Goal: Task Accomplishment & Management: Use online tool/utility

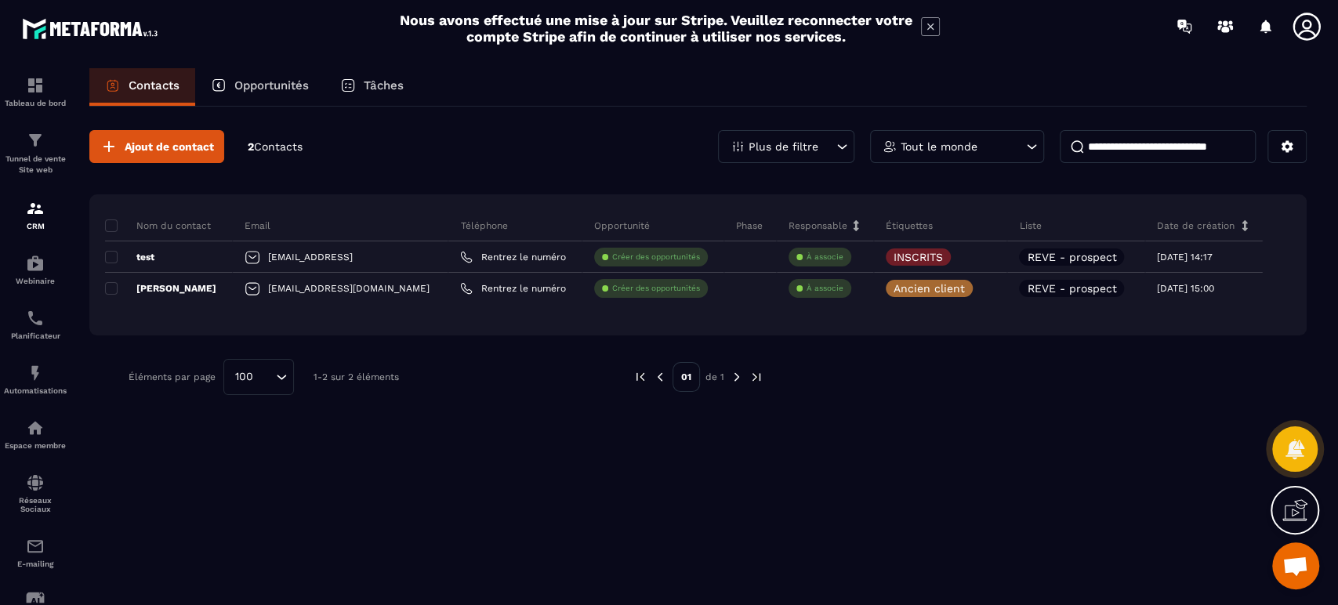
click at [21, 168] on p "Tunnel de vente Site web" at bounding box center [35, 165] width 63 height 22
click at [38, 158] on p "Tunnel de vente Site web" at bounding box center [35, 165] width 63 height 22
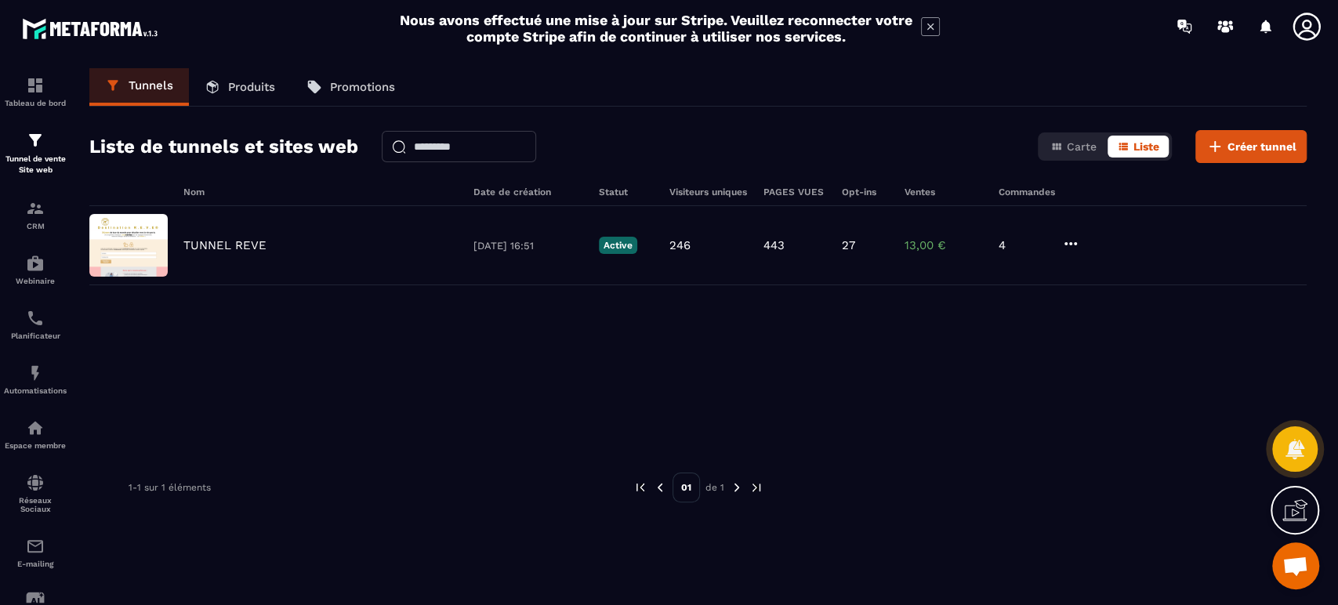
click at [194, 248] on p "TUNNEL REVE" at bounding box center [224, 245] width 83 height 14
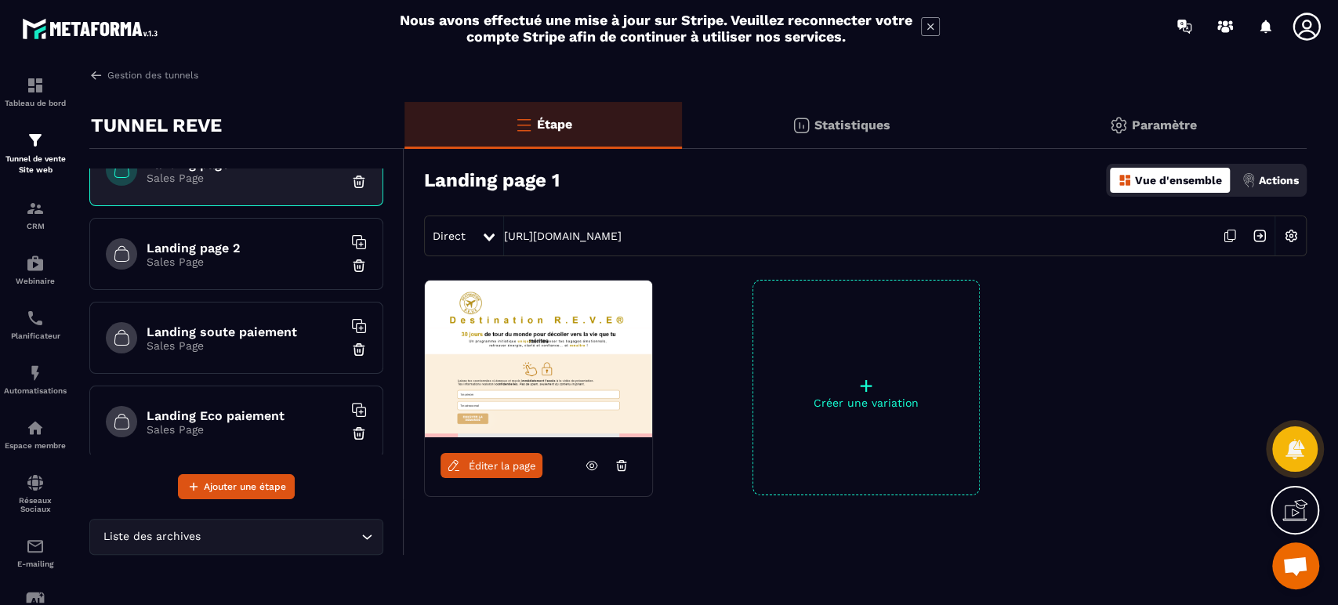
scroll to position [57, 0]
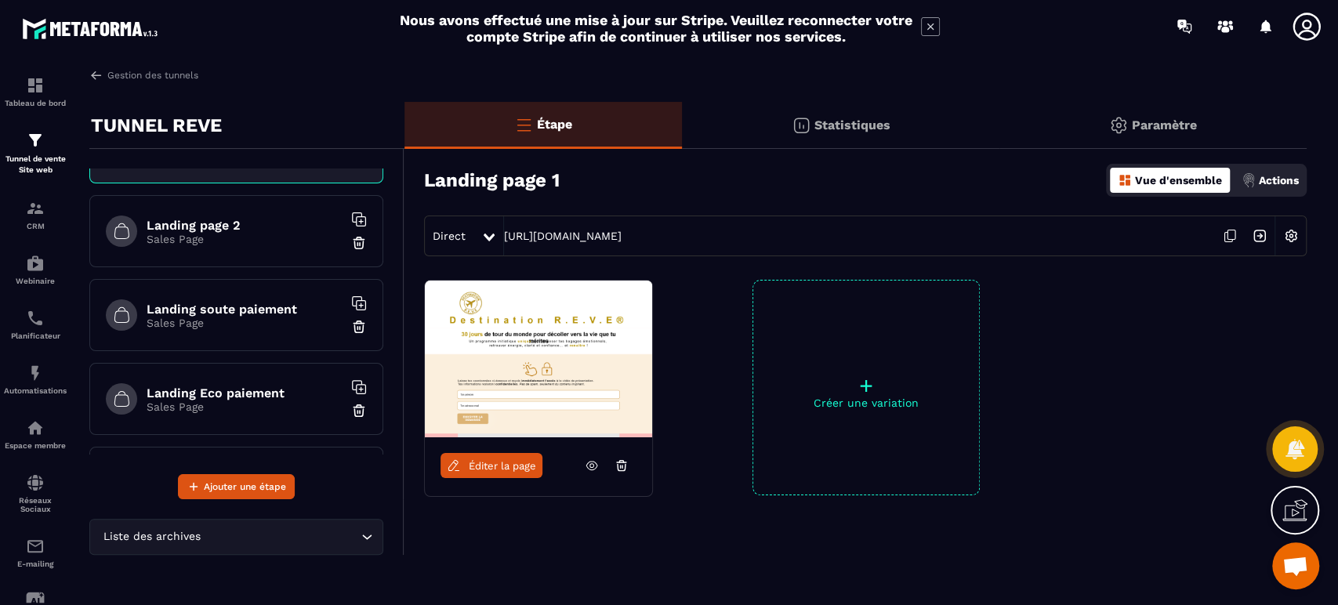
click at [225, 218] on h6 "Landing page 2" at bounding box center [245, 225] width 196 height 15
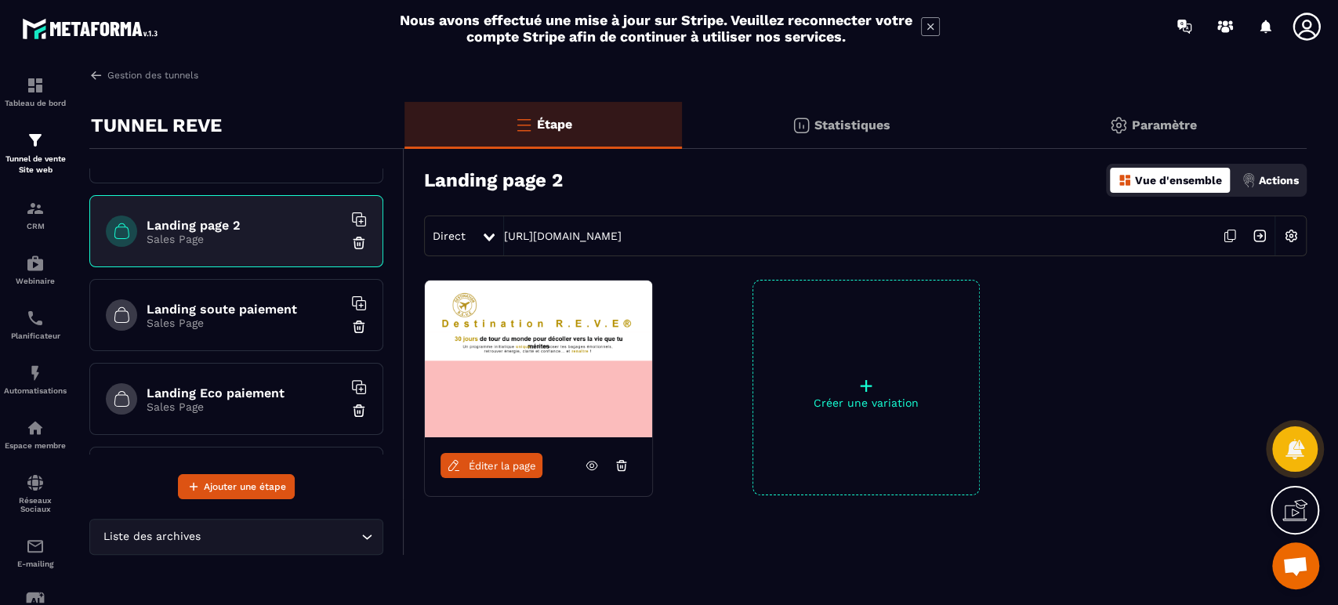
click at [1294, 228] on img at bounding box center [1291, 236] width 30 height 30
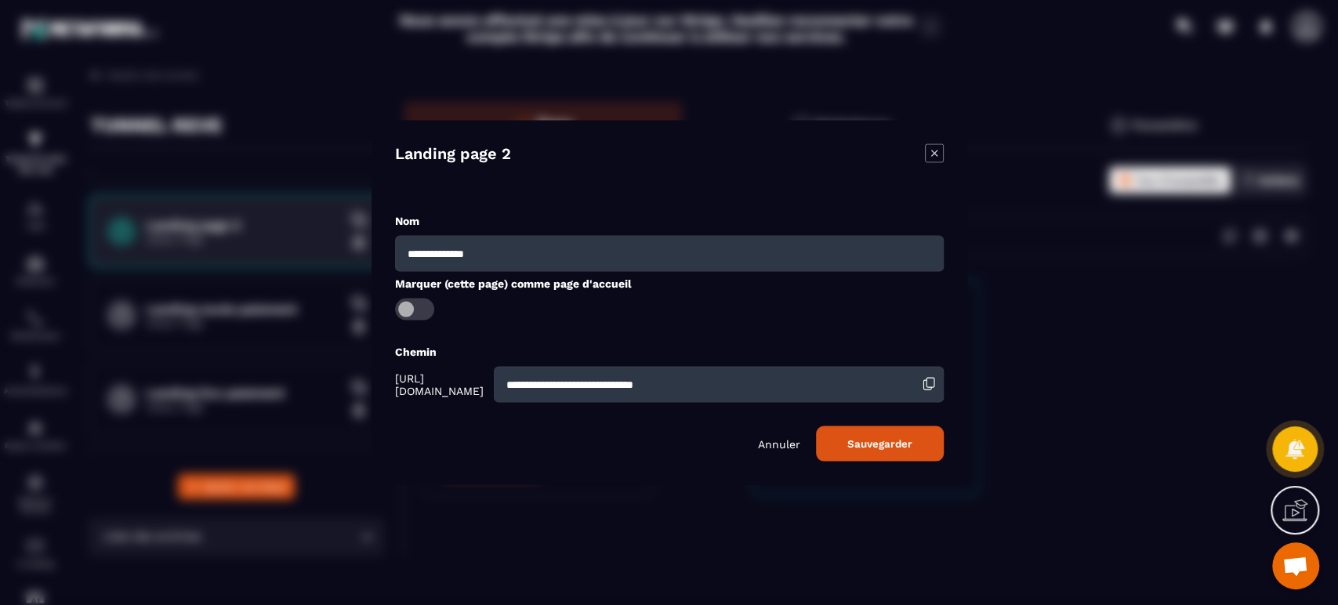
click at [930, 150] on icon "Modal window" at bounding box center [934, 153] width 19 height 19
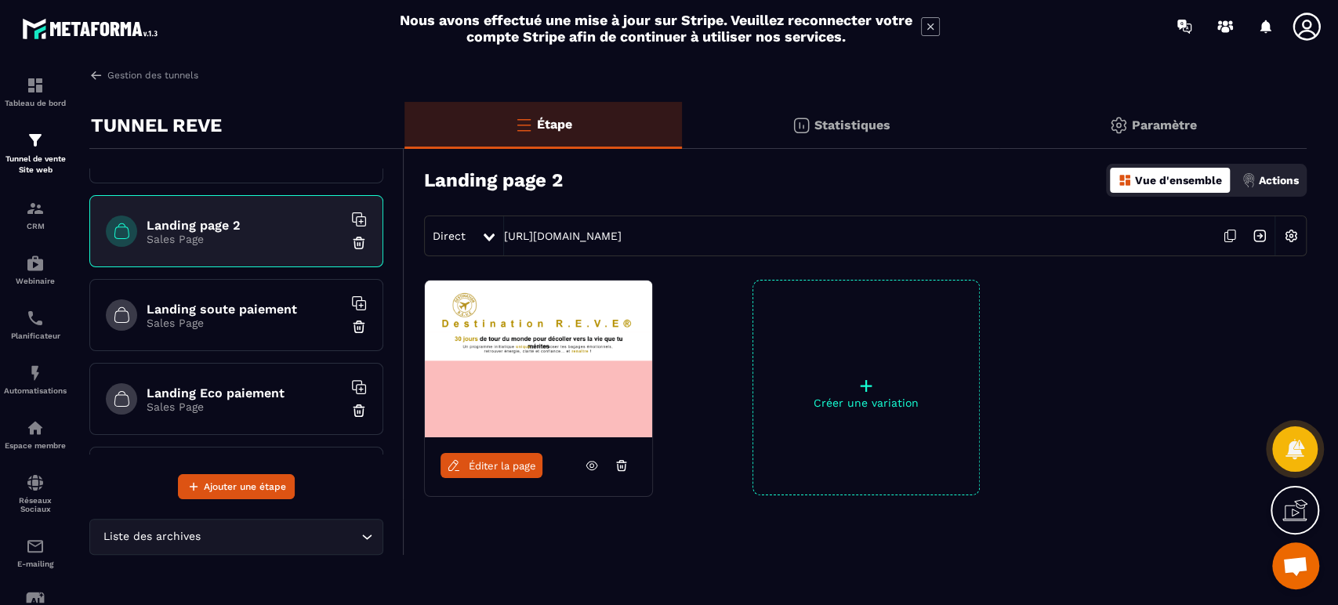
click at [1272, 181] on p "Actions" at bounding box center [1278, 180] width 40 height 13
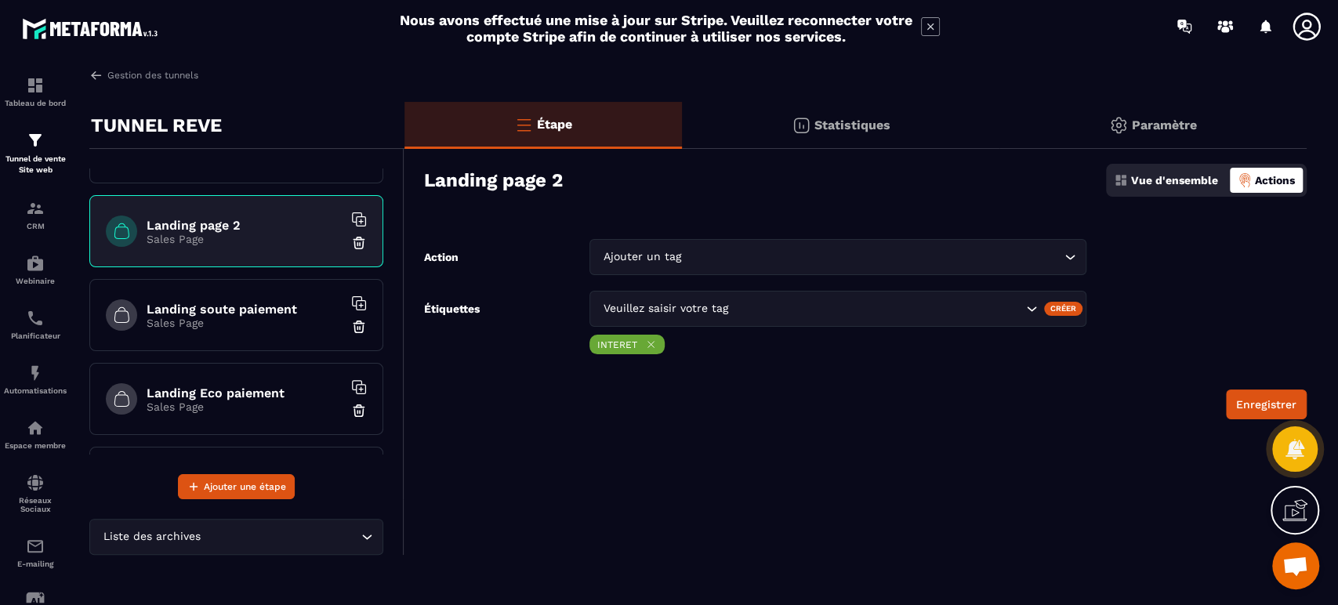
click at [271, 302] on h6 "Landing soute paiement" at bounding box center [245, 309] width 196 height 15
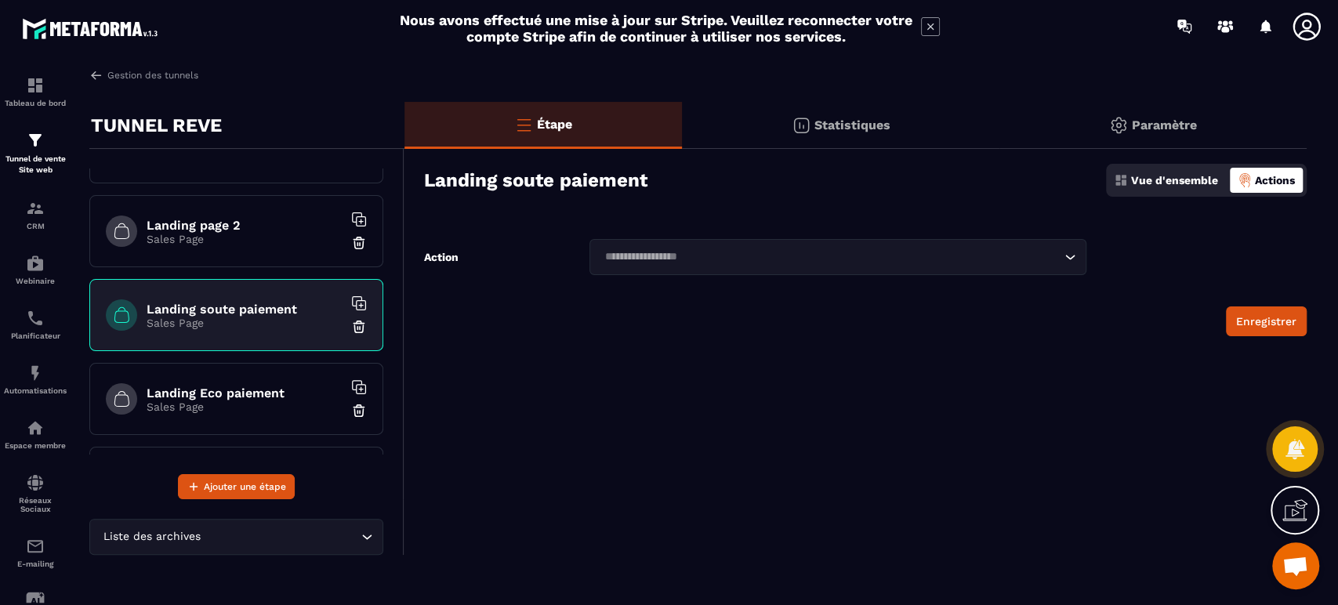
click at [1157, 178] on p "Vue d'ensemble" at bounding box center [1174, 180] width 87 height 13
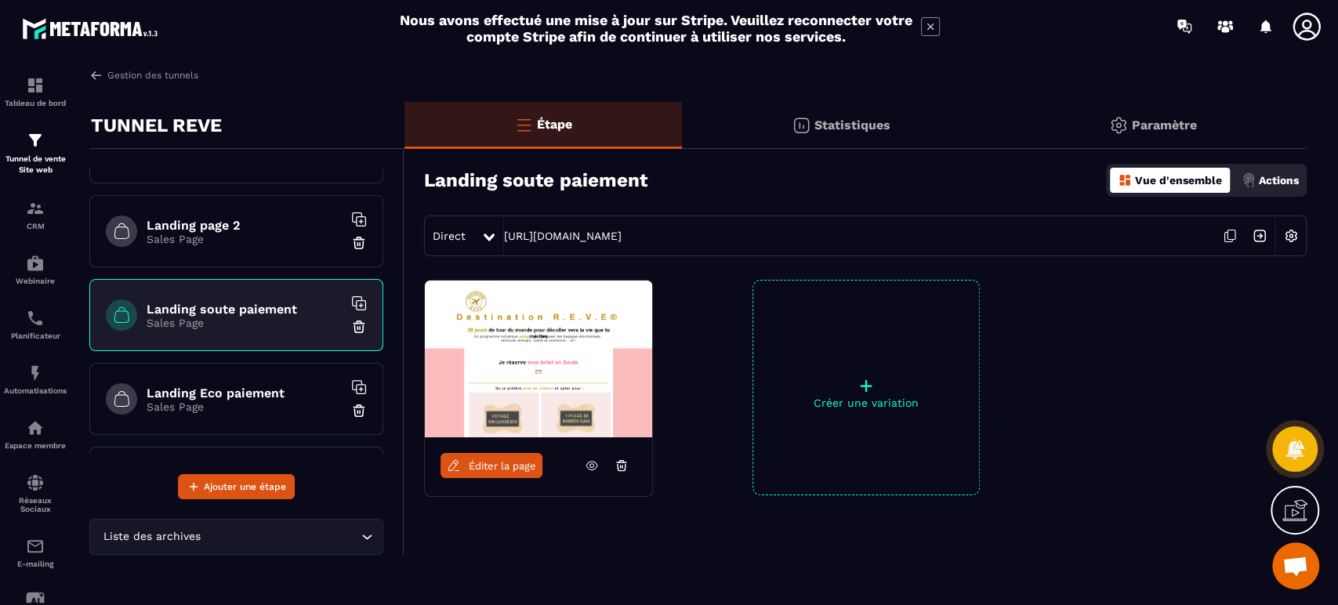
click at [214, 389] on h6 "Landing Eco paiement" at bounding box center [245, 393] width 196 height 15
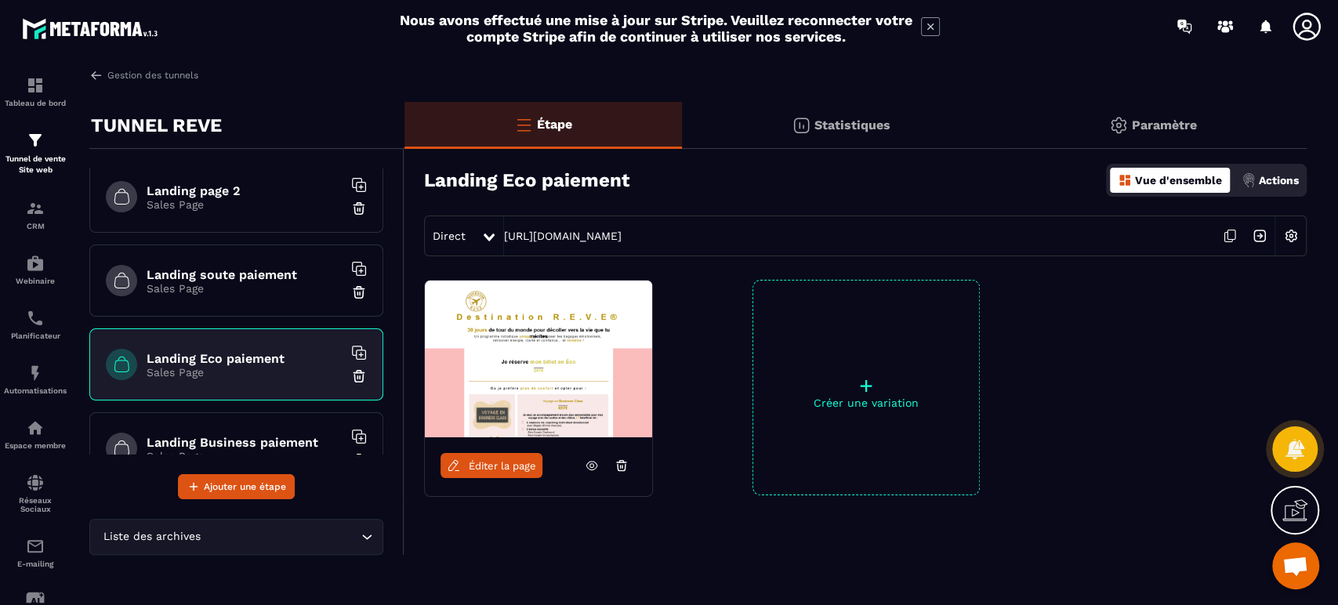
scroll to position [116, 0]
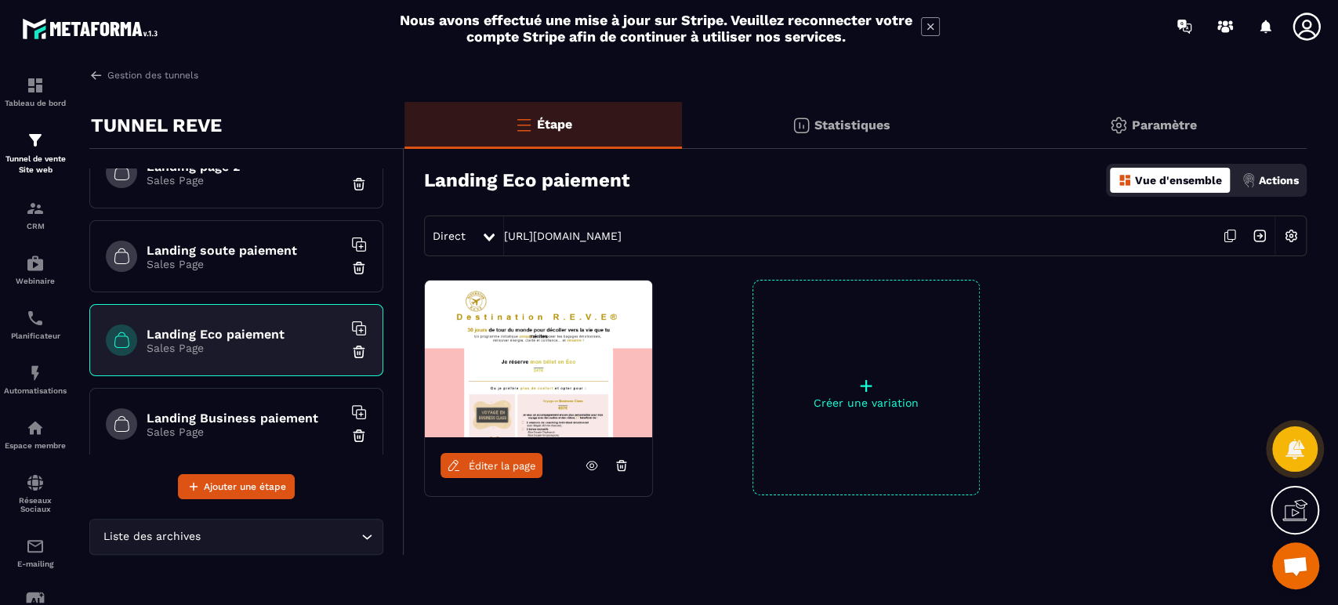
click at [216, 413] on h6 "Landing Business paiement" at bounding box center [245, 418] width 196 height 15
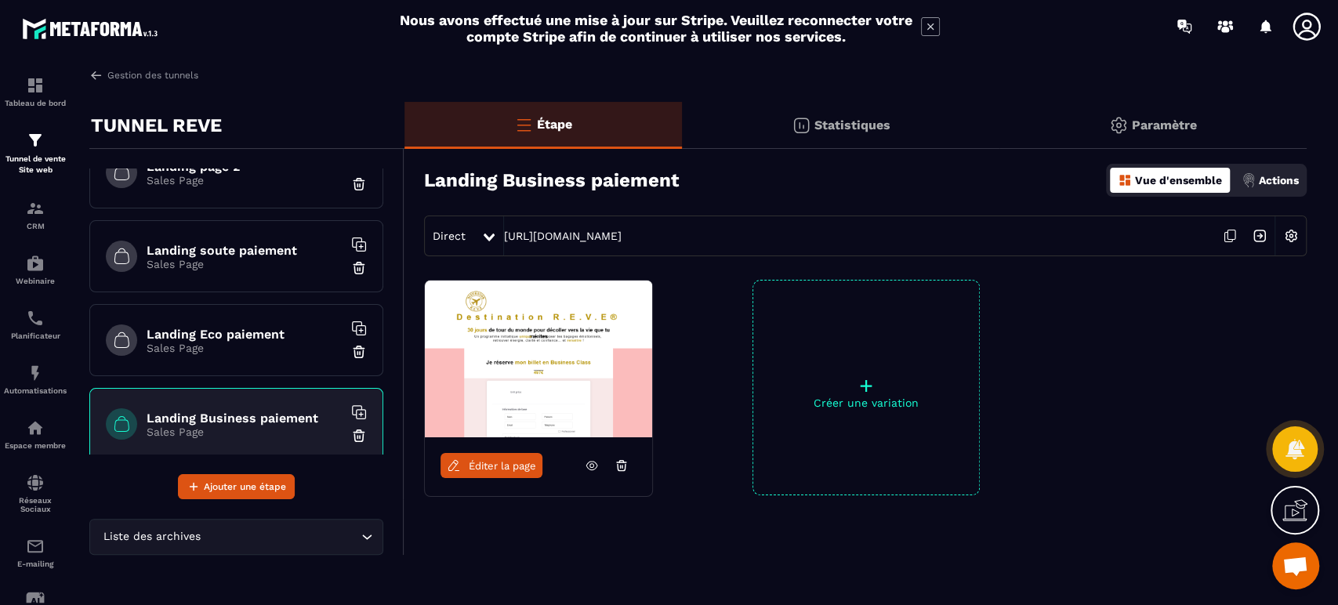
click at [1269, 180] on p "Actions" at bounding box center [1278, 180] width 40 height 13
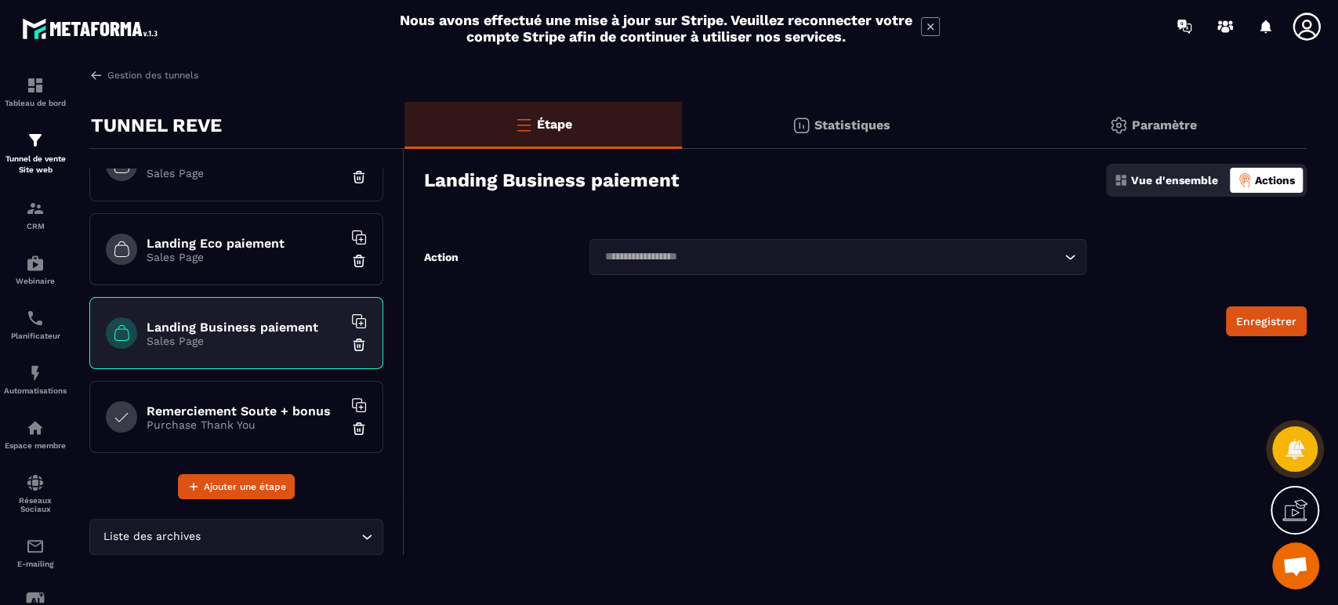
scroll to position [232, 0]
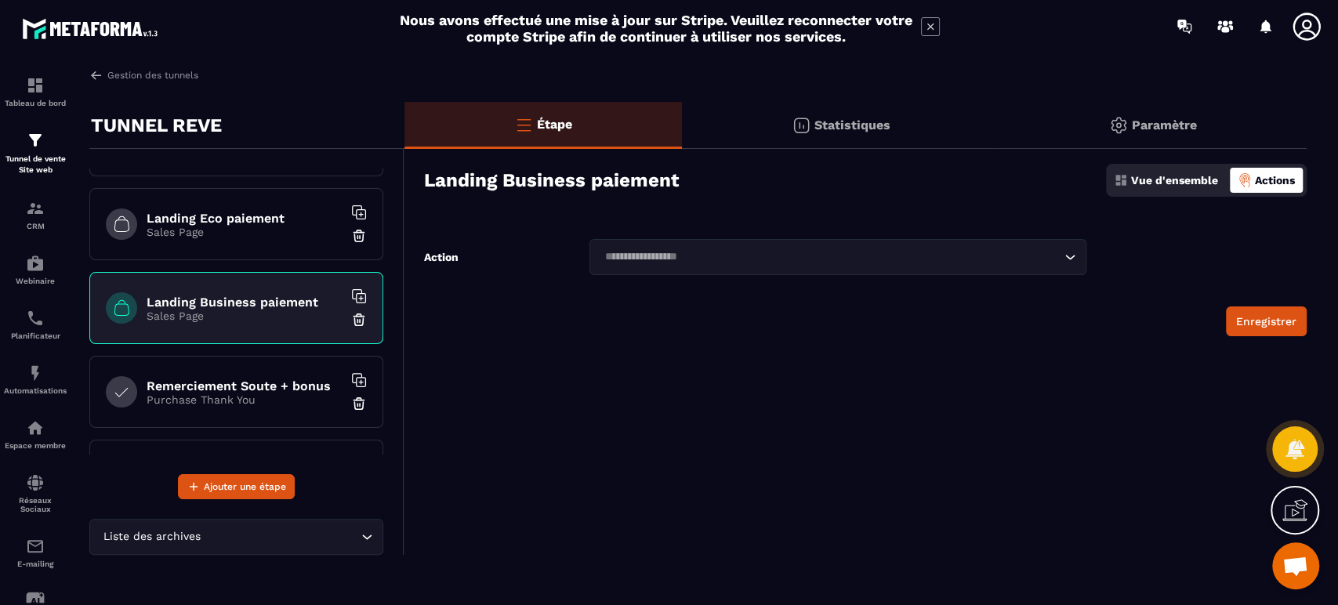
click at [228, 383] on h6 "Remerciement Soute + bonus" at bounding box center [245, 385] width 196 height 15
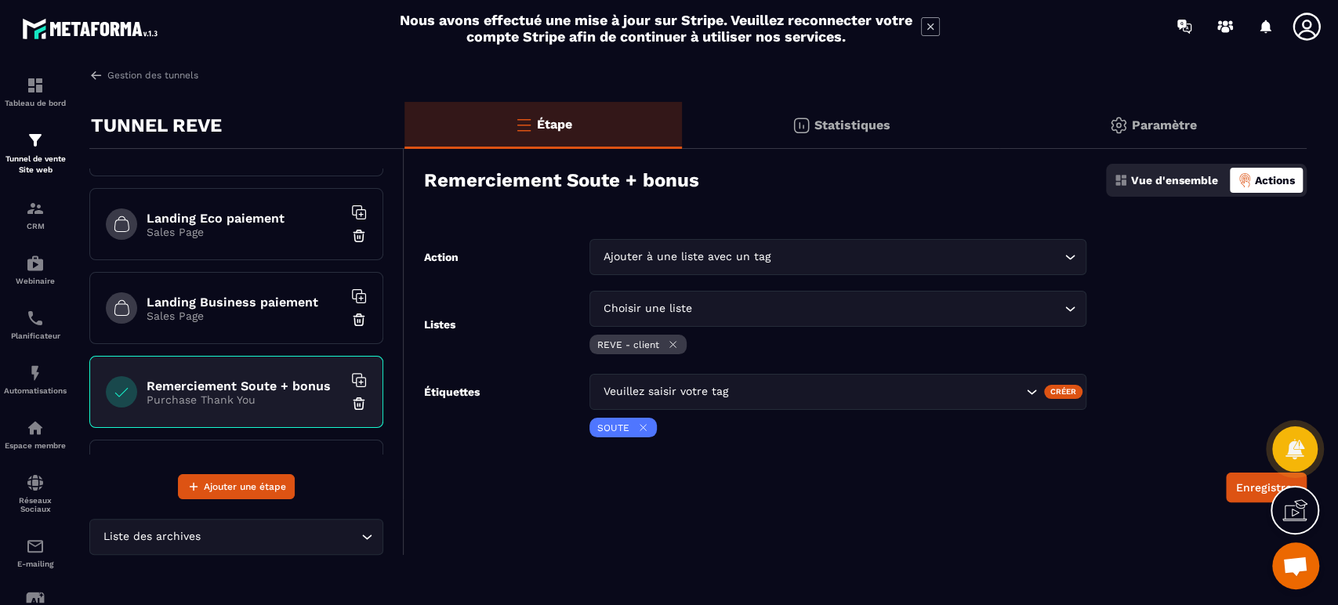
scroll to position [348, 0]
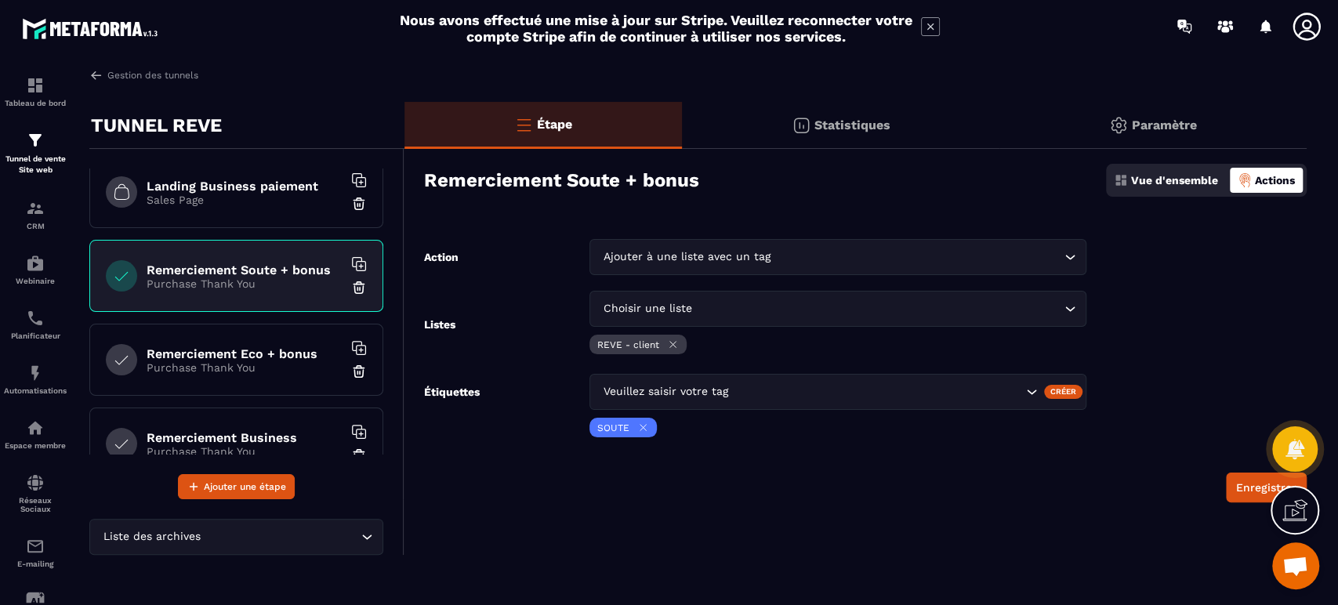
click at [226, 367] on p "Purchase Thank You" at bounding box center [245, 367] width 196 height 13
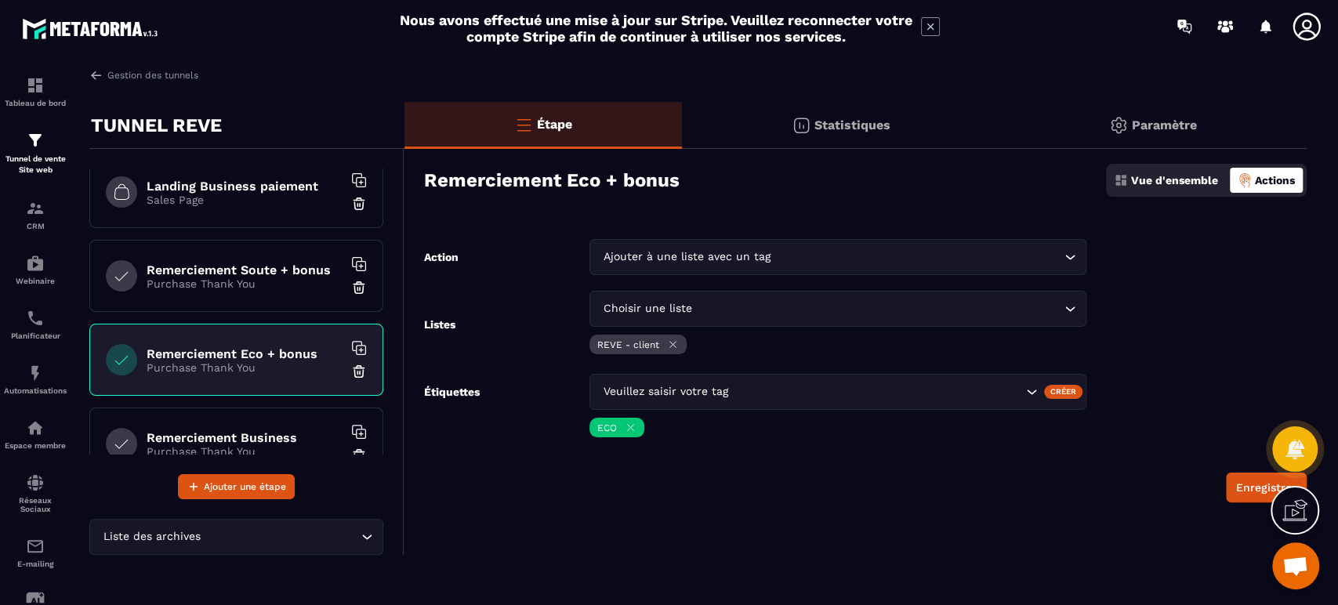
click at [195, 424] on div "Remerciement Business Purchase Thank You" at bounding box center [236, 443] width 294 height 72
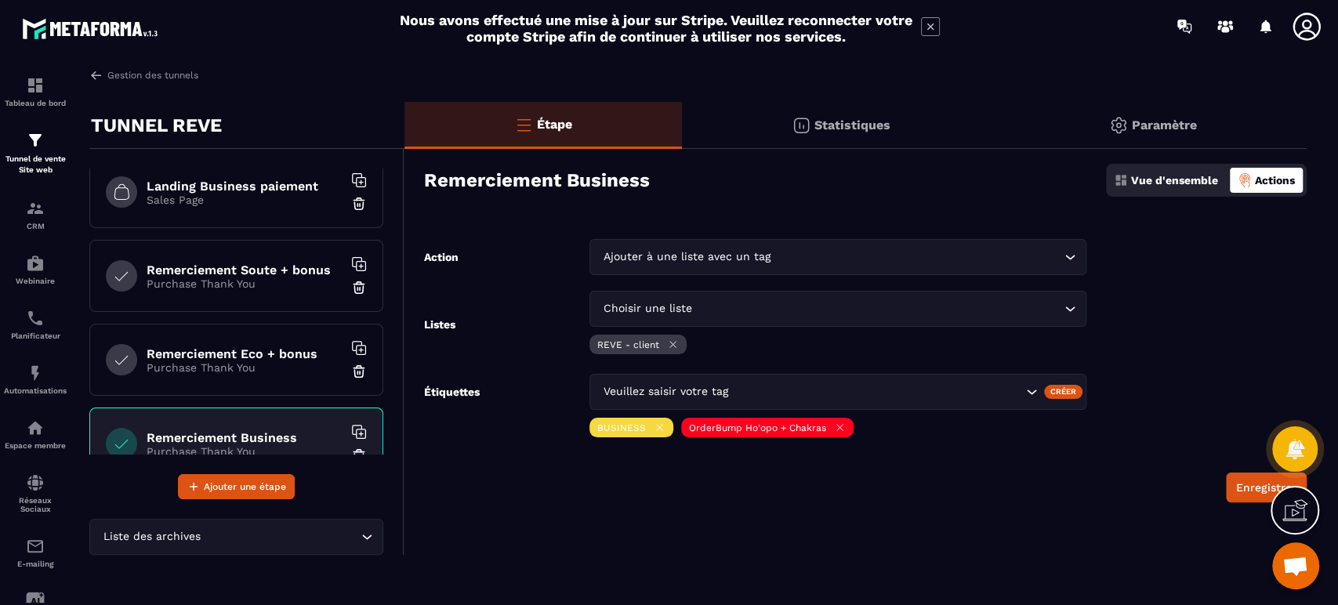
scroll to position [406, 0]
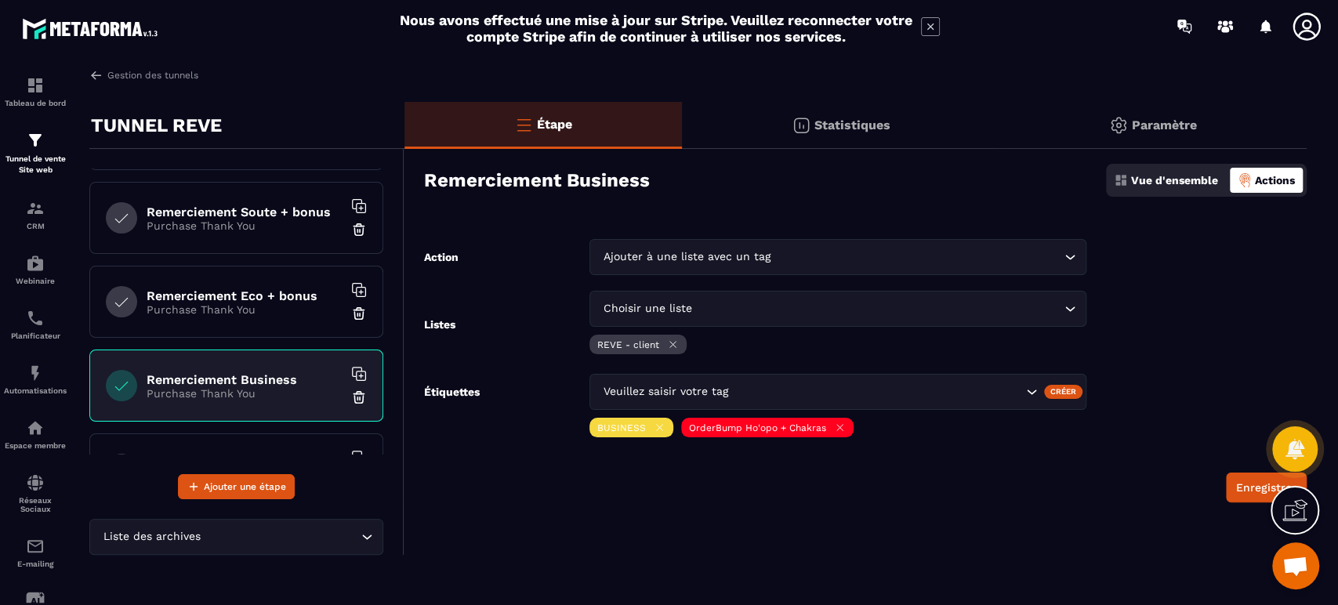
click at [49, 157] on p "Tunnel de vente Site web" at bounding box center [35, 165] width 63 height 22
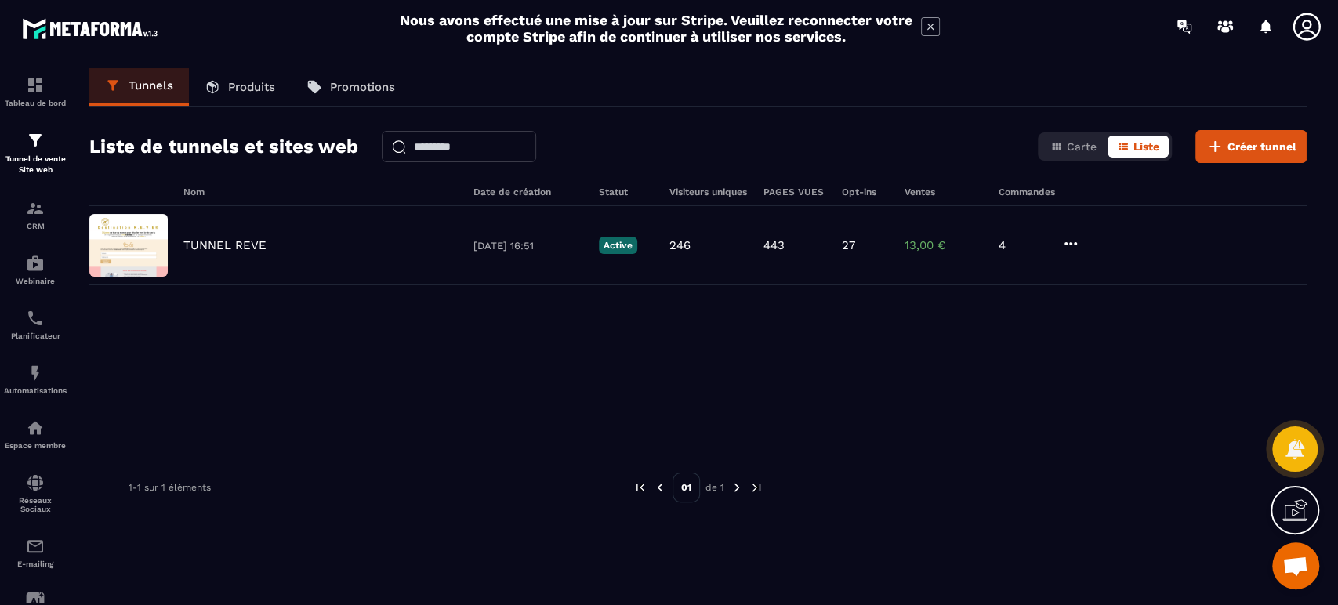
click at [226, 238] on p "TUNNEL REVE" at bounding box center [224, 245] width 83 height 14
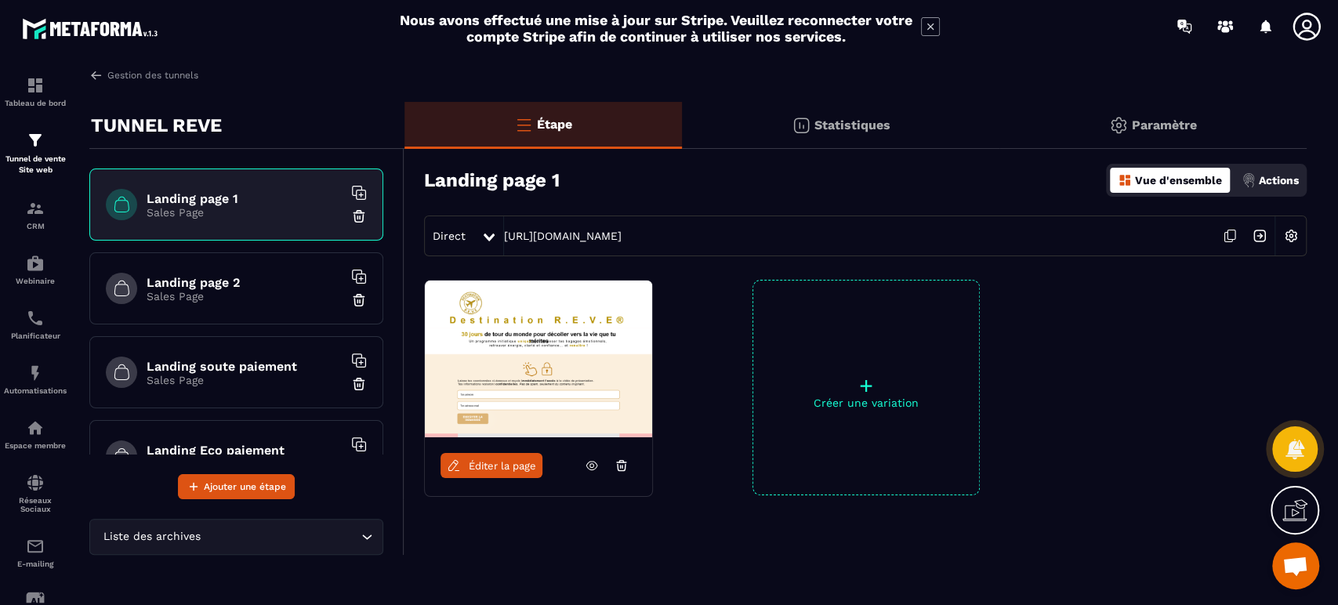
click at [233, 281] on h6 "Landing page 2" at bounding box center [245, 282] width 196 height 15
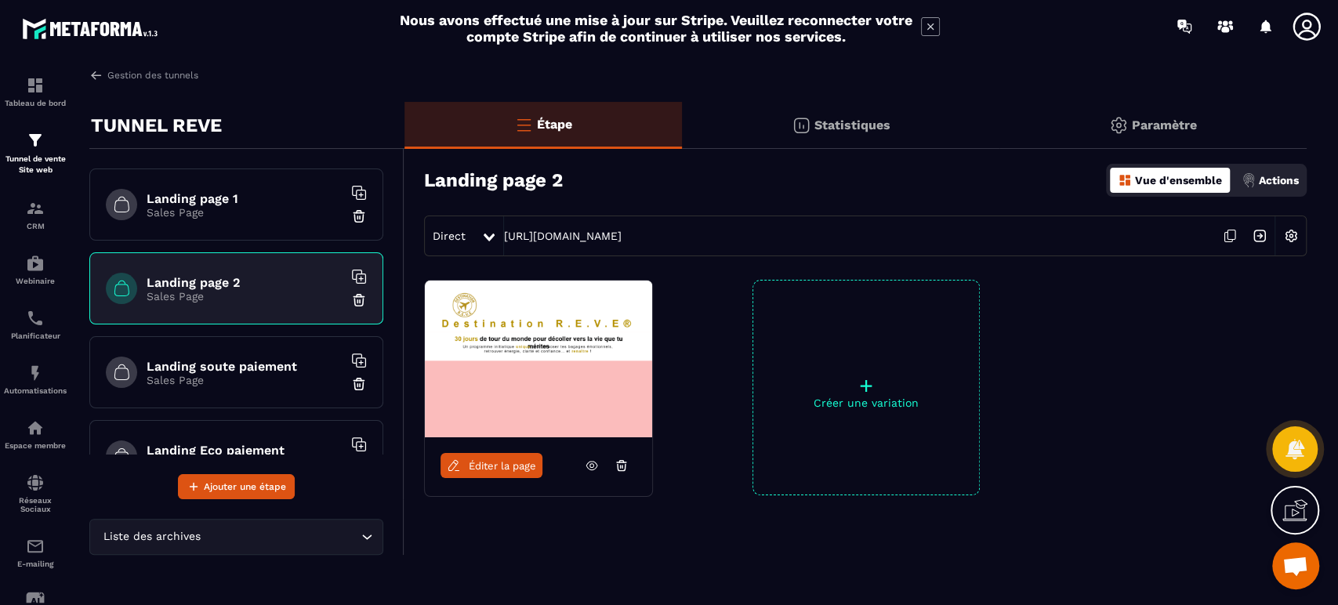
click at [1293, 237] on img at bounding box center [1291, 236] width 30 height 30
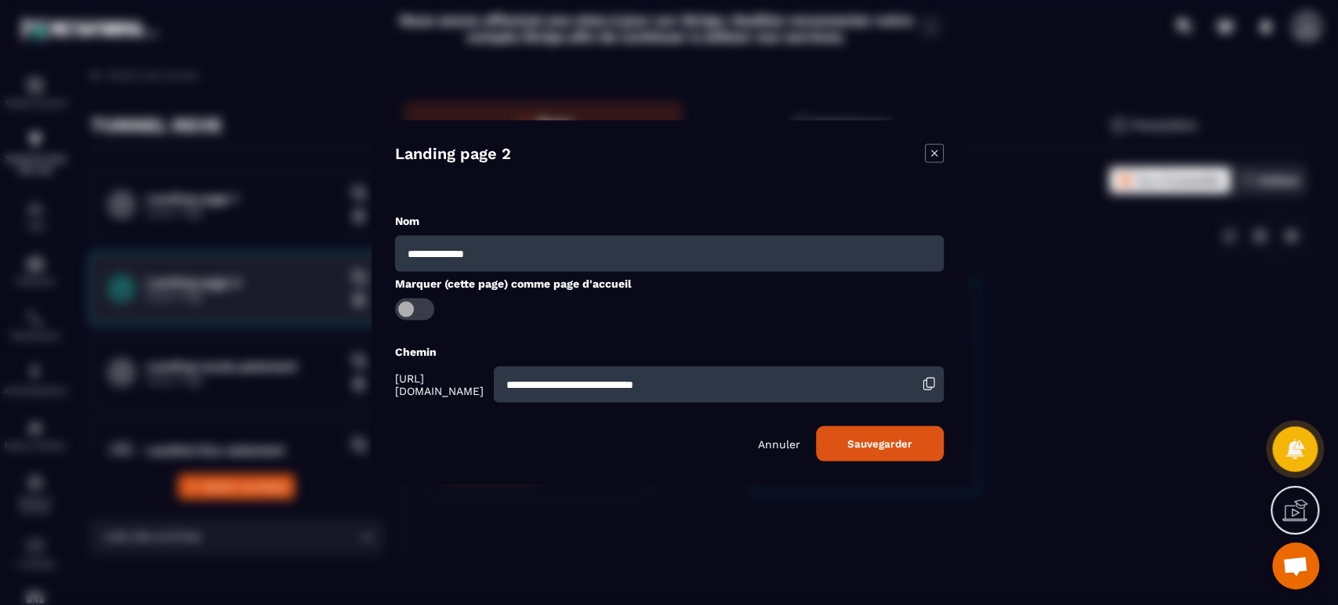
click at [773, 439] on p "Annuler" at bounding box center [779, 443] width 42 height 13
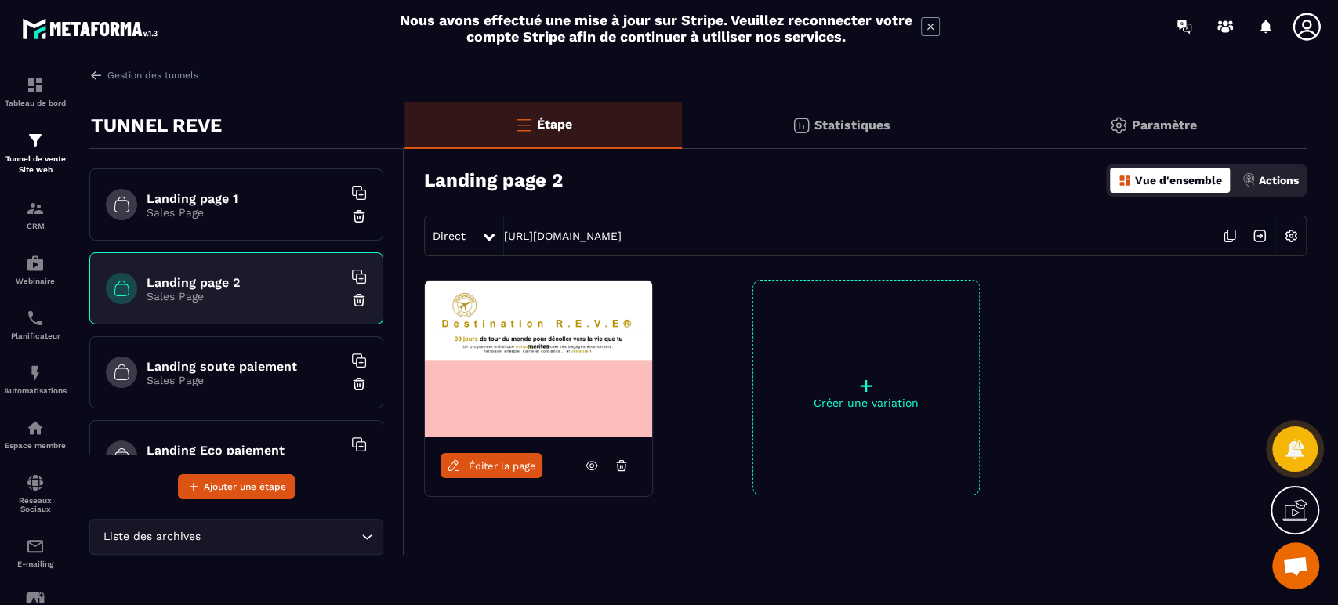
click at [223, 355] on div "Landing soute paiement Sales Page" at bounding box center [236, 372] width 294 height 72
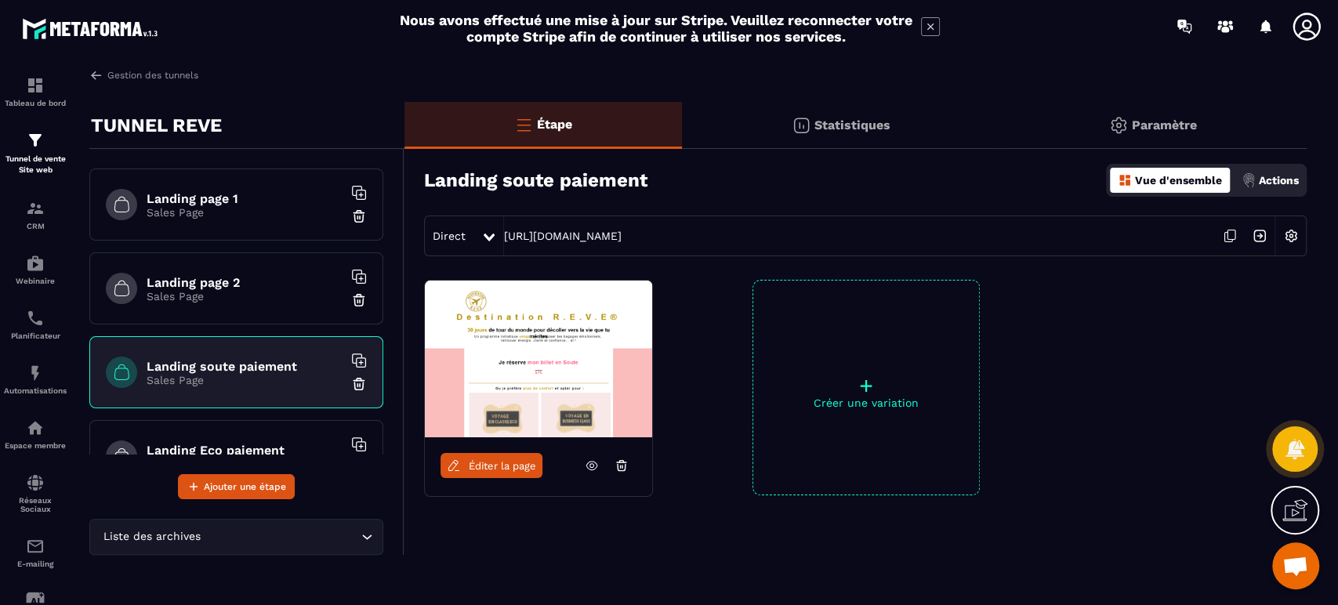
click at [1280, 170] on div "Actions" at bounding box center [1269, 180] width 65 height 25
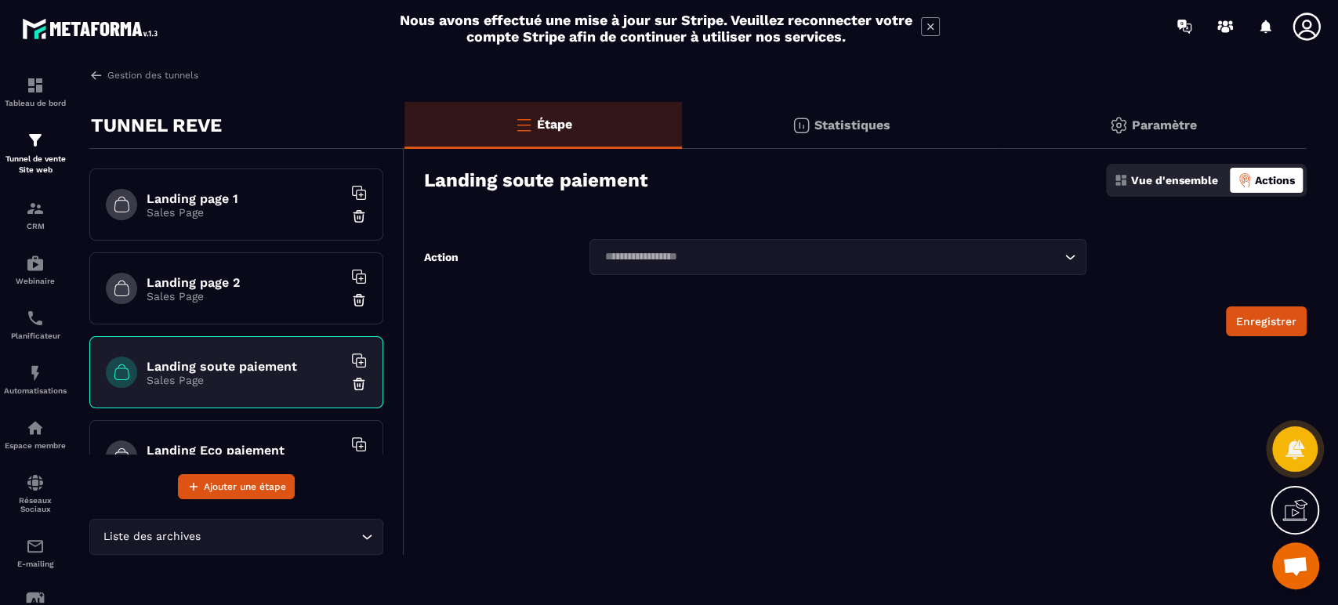
click at [715, 262] on input "Search for option" at bounding box center [829, 256] width 460 height 17
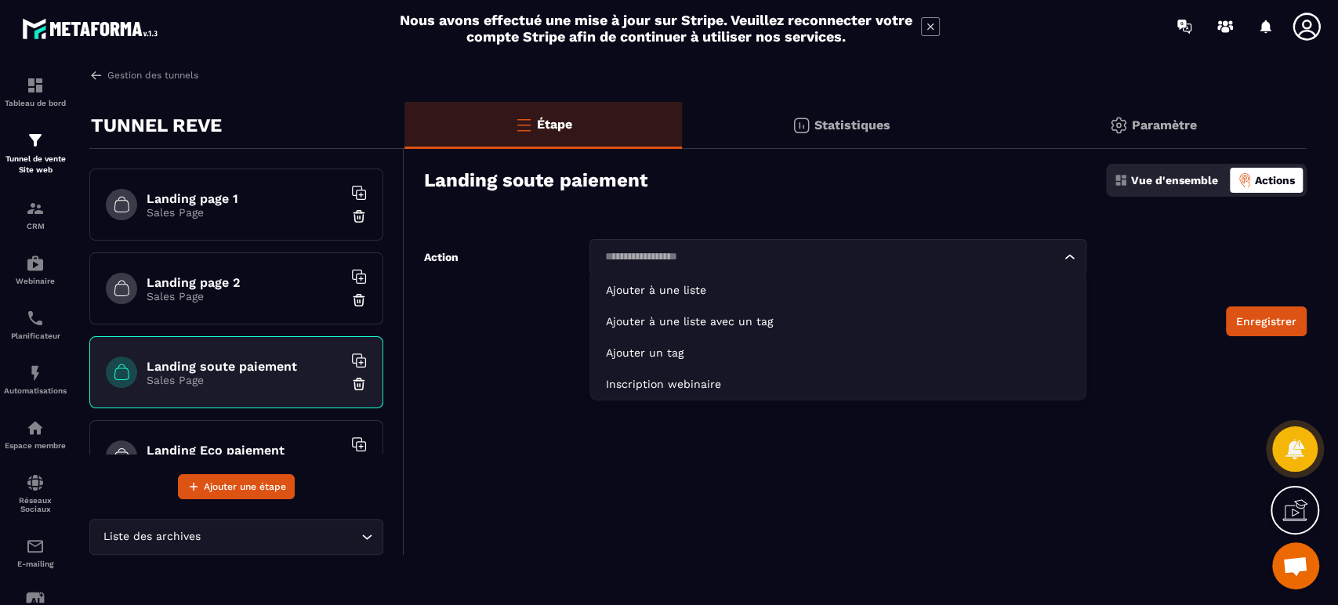
click at [715, 262] on input "Search for option" at bounding box center [829, 256] width 460 height 17
click at [183, 285] on h6 "Landing page 2" at bounding box center [245, 282] width 196 height 15
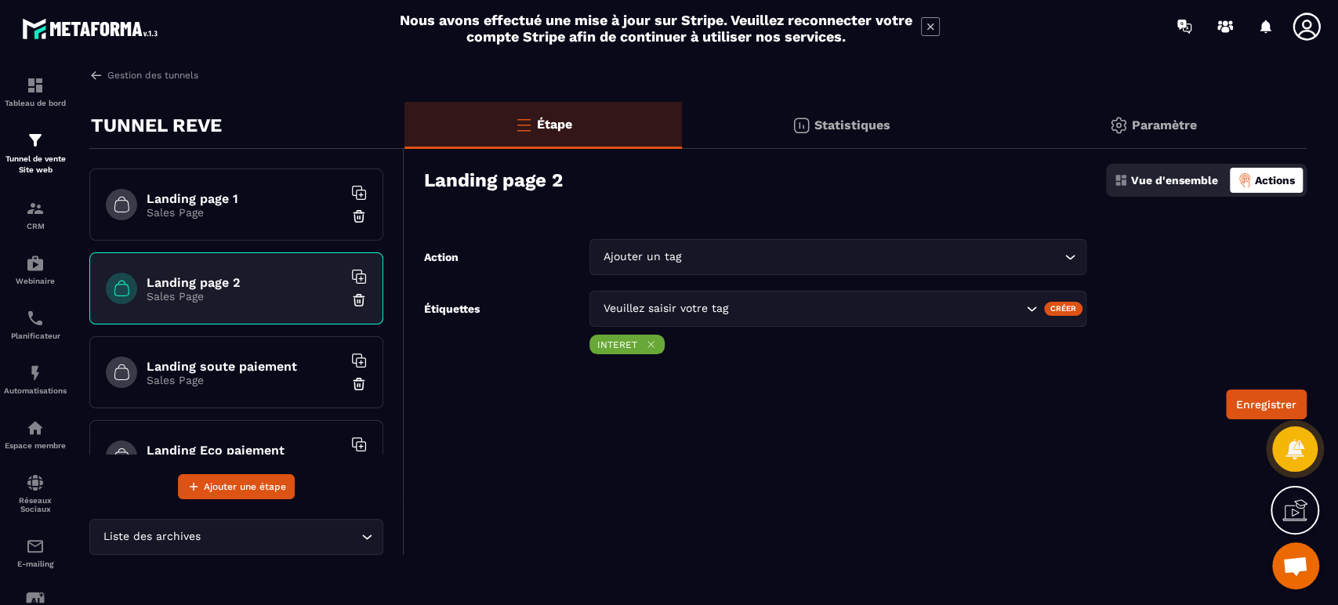
click at [646, 342] on icon at bounding box center [651, 344] width 12 height 12
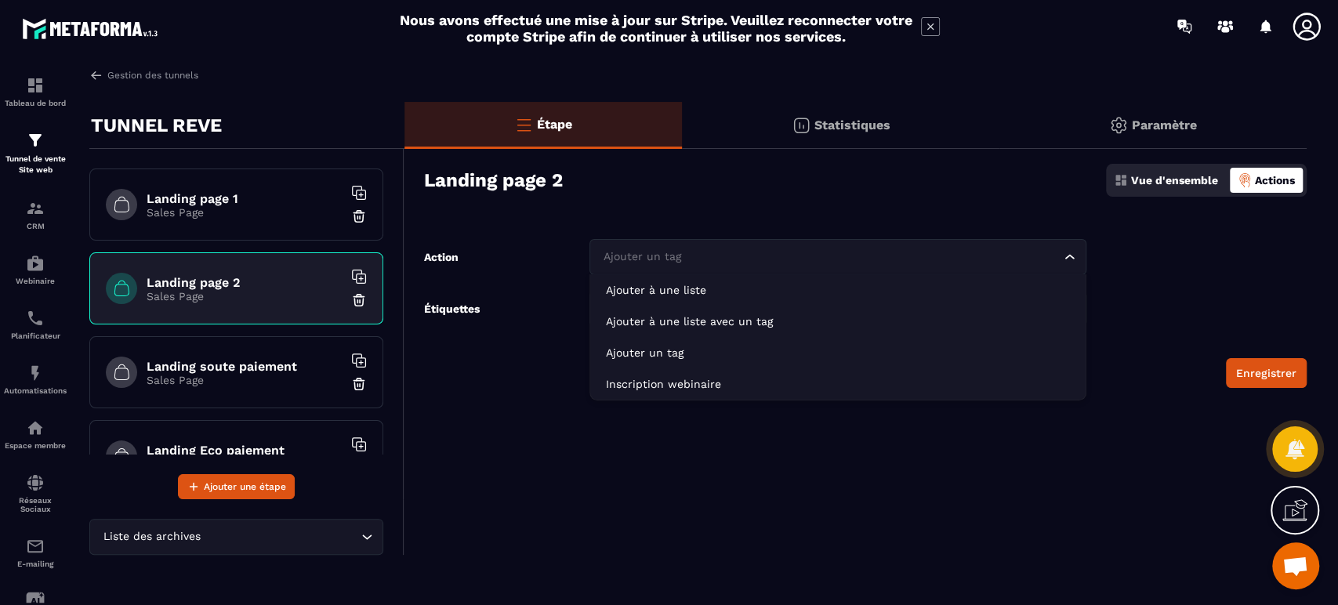
click at [824, 259] on input "Search for option" at bounding box center [829, 256] width 460 height 17
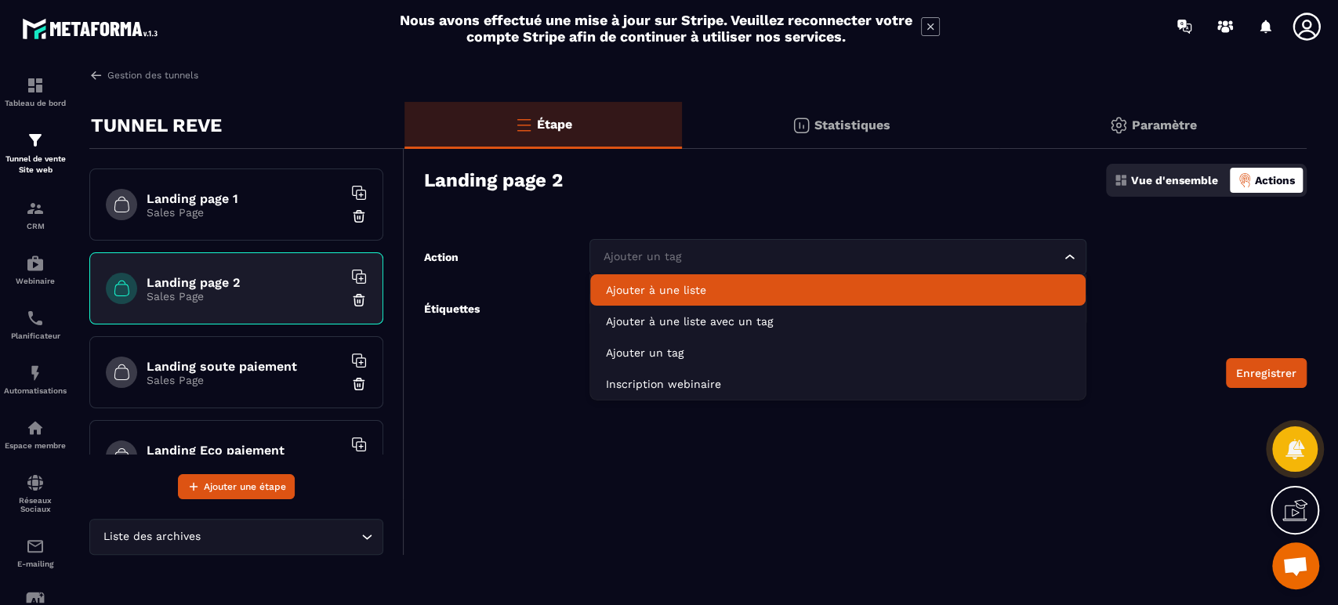
click at [658, 250] on input "Search for option" at bounding box center [829, 256] width 460 height 17
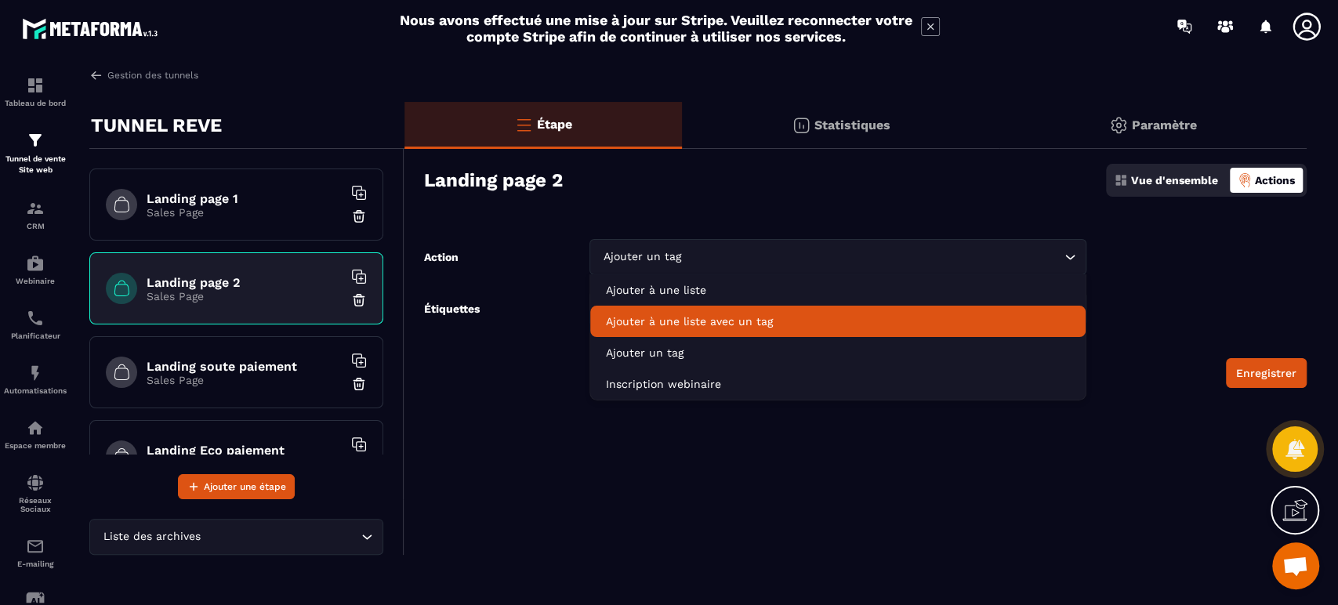
click at [510, 386] on div "Enregistrer" at bounding box center [865, 373] width 882 height 30
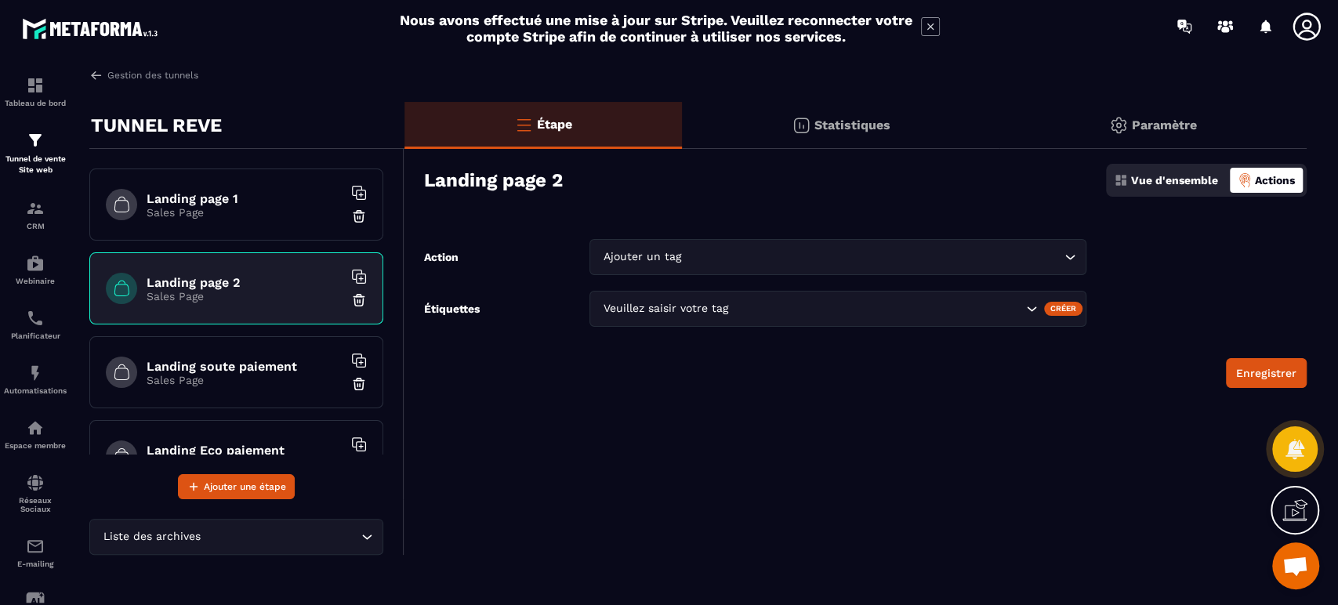
click at [671, 304] on div "Veuillez saisir votre tag" at bounding box center [810, 308] width 425 height 17
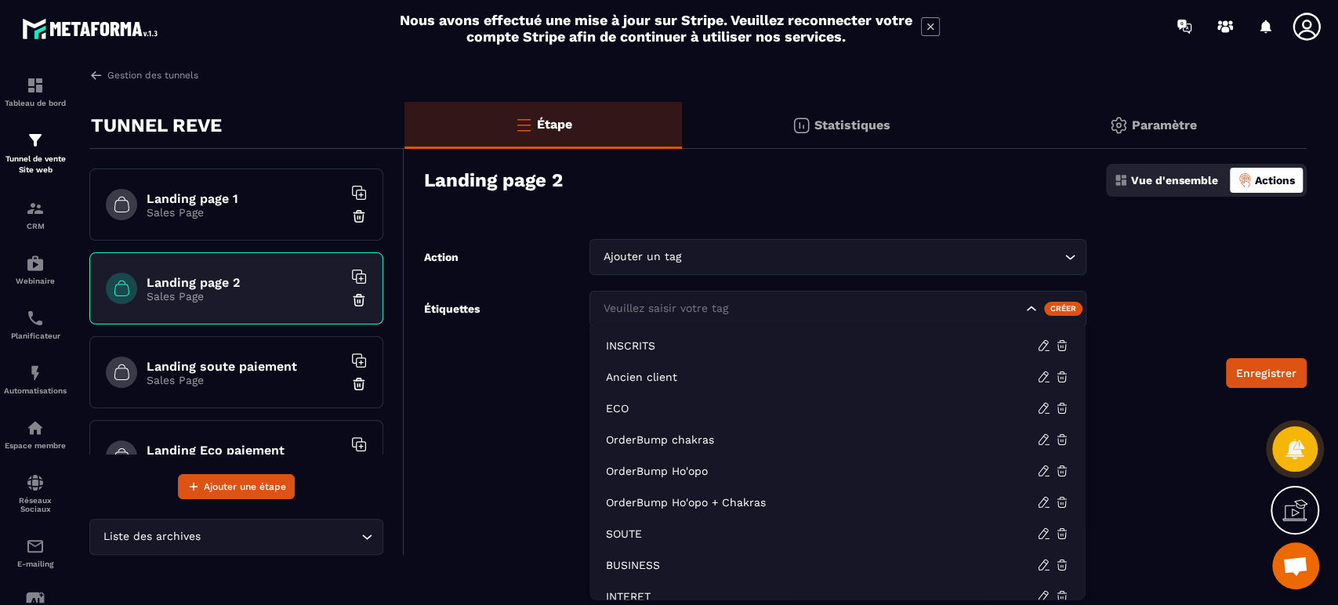
click at [519, 334] on form "Action Ajouter un tag Loading... Étiquettes Veuillez saisir votre tag Créer Enr…" at bounding box center [855, 313] width 902 height 149
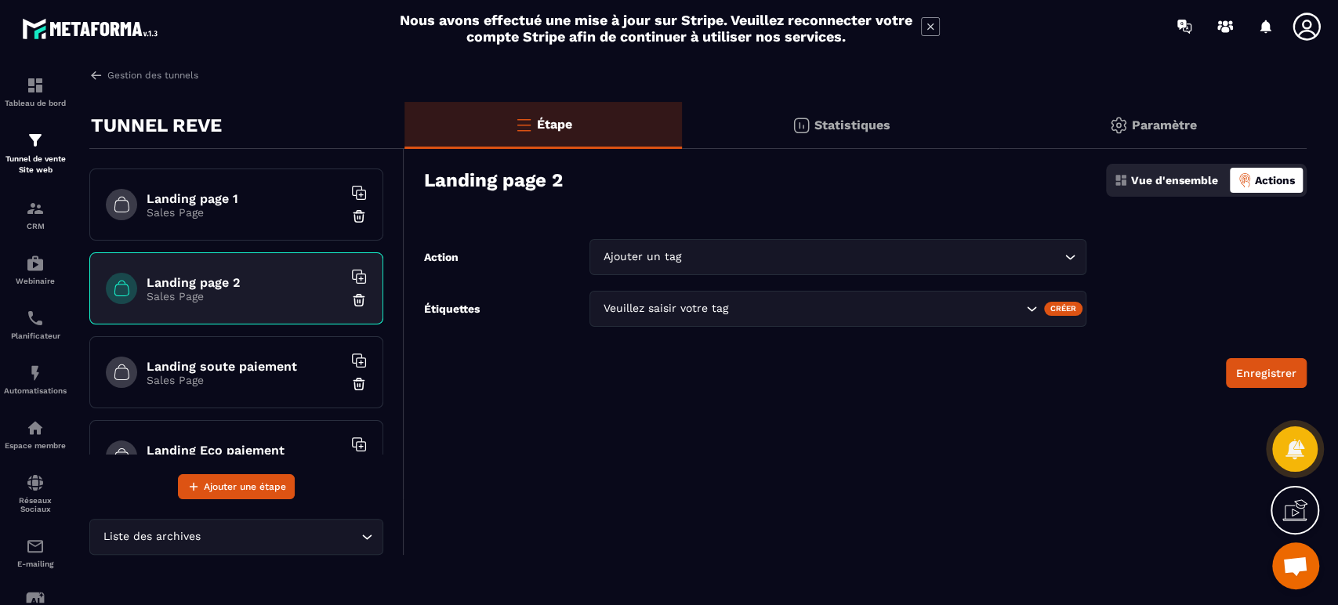
click at [1256, 363] on button "Enregistrer" at bounding box center [1265, 373] width 81 height 30
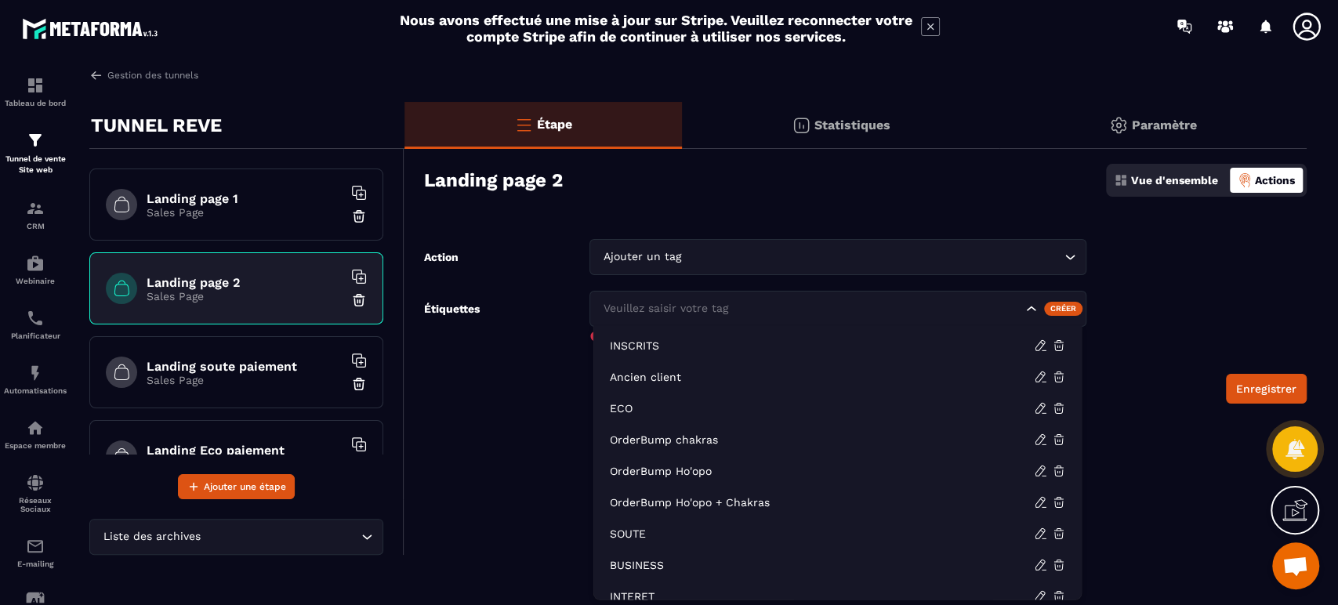
click at [800, 314] on input "Search for option" at bounding box center [810, 308] width 422 height 17
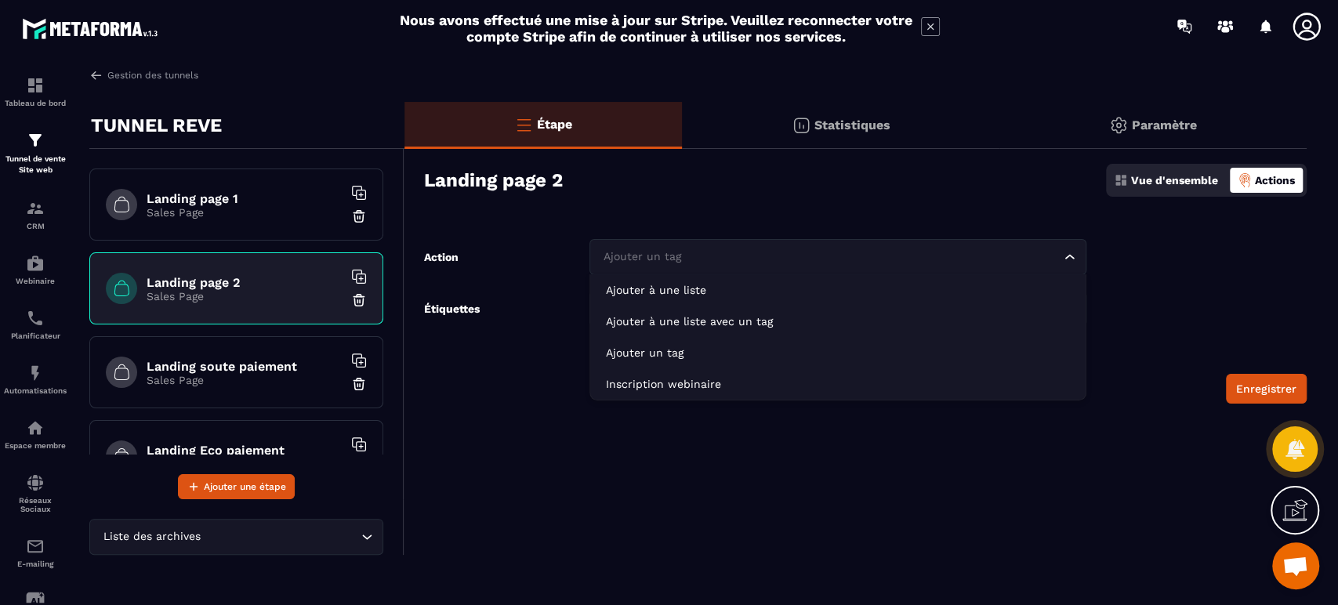
click at [711, 258] on input "Search for option" at bounding box center [829, 256] width 460 height 17
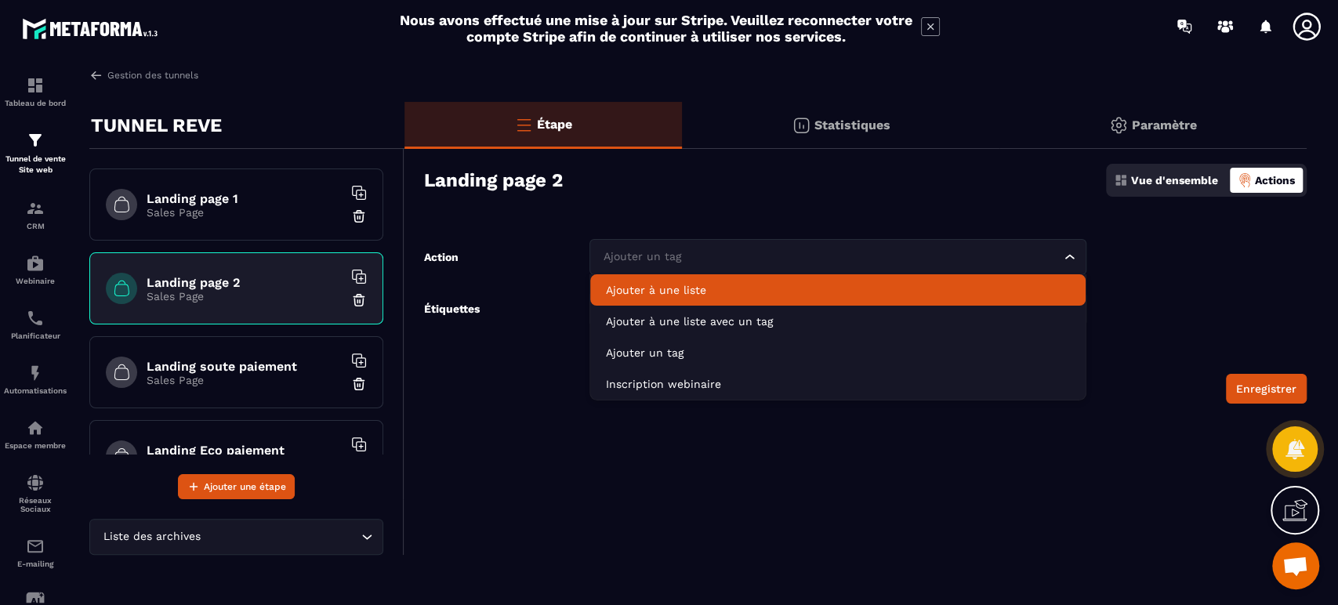
click at [671, 255] on input "Search for option" at bounding box center [829, 256] width 460 height 17
click at [653, 291] on p "Ajouter à une liste" at bounding box center [837, 290] width 463 height 16
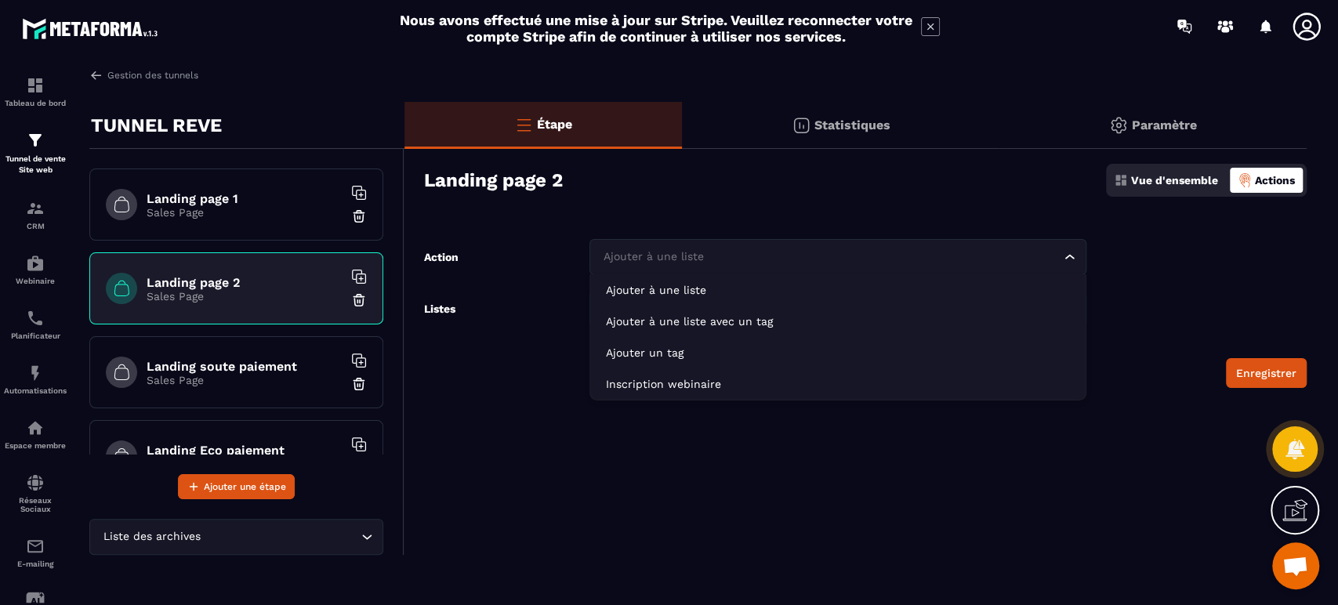
click at [653, 262] on div "Ajouter à une liste" at bounding box center [829, 256] width 463 height 17
click at [649, 253] on input "Search for option" at bounding box center [829, 256] width 460 height 17
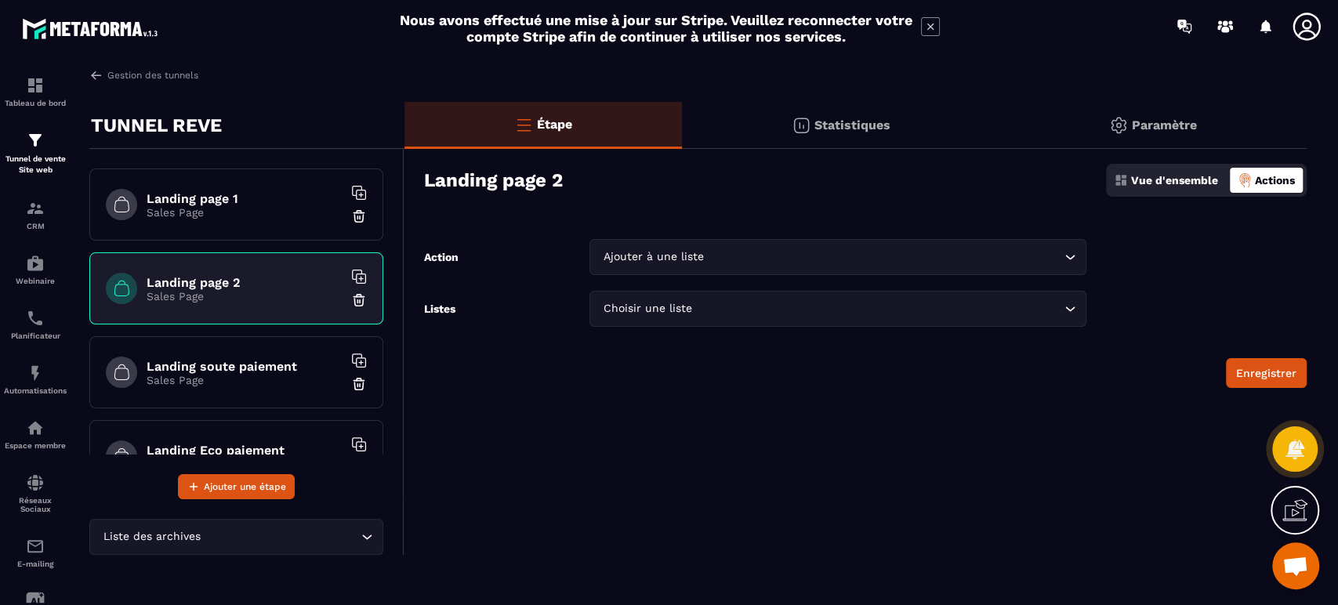
click at [543, 262] on div "Action Ajouter à une liste Loading... Ajouter à une liste Ajouter à une liste a…" at bounding box center [755, 257] width 662 height 36
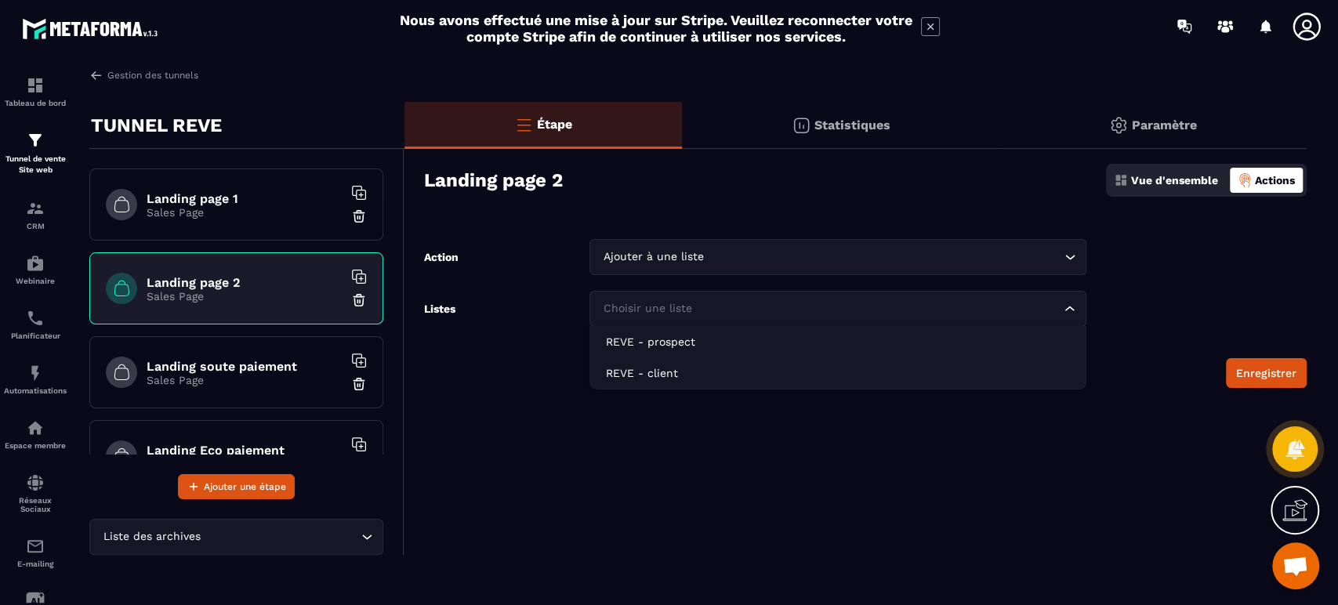
click at [665, 313] on div "Choisir une liste" at bounding box center [829, 308] width 463 height 17
click at [665, 313] on input "Search for option" at bounding box center [829, 308] width 460 height 17
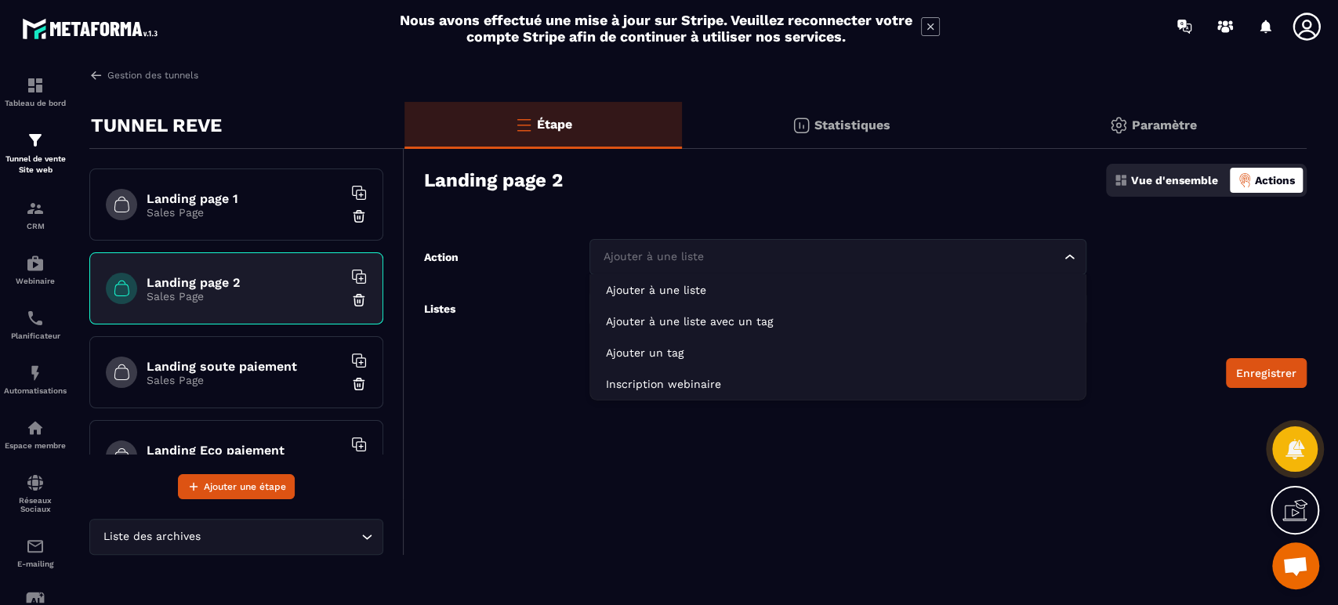
click at [666, 250] on div "Ajouter à une liste" at bounding box center [829, 256] width 463 height 17
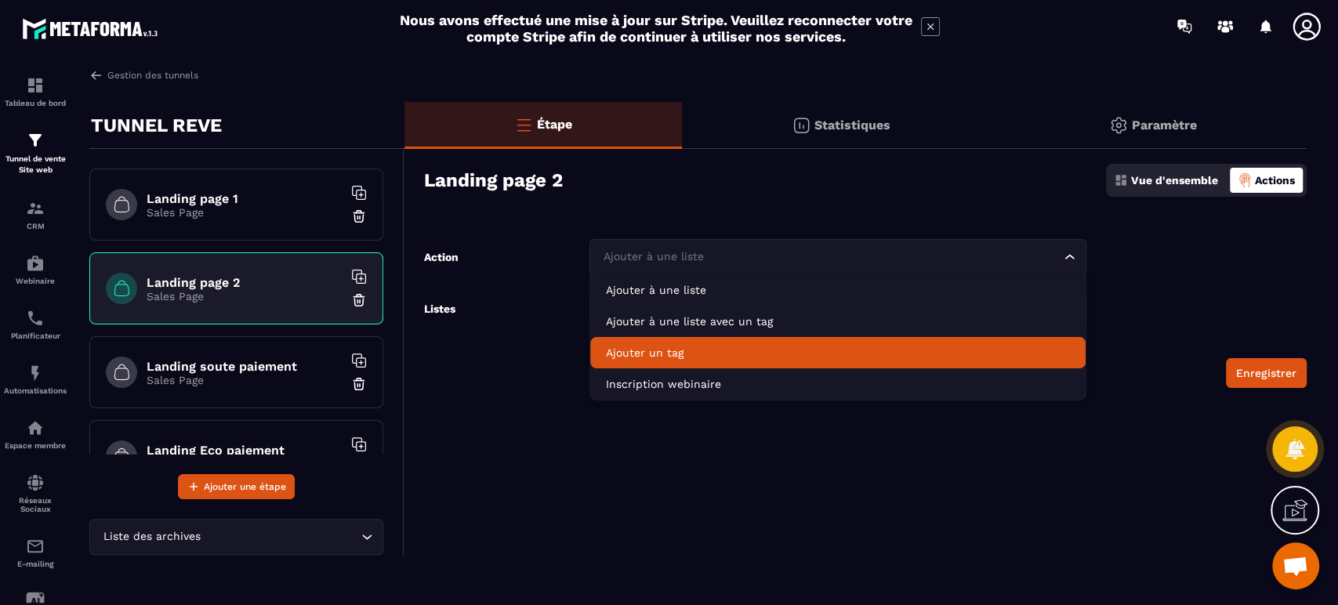
click at [653, 353] on p "Ajouter un tag" at bounding box center [837, 353] width 463 height 16
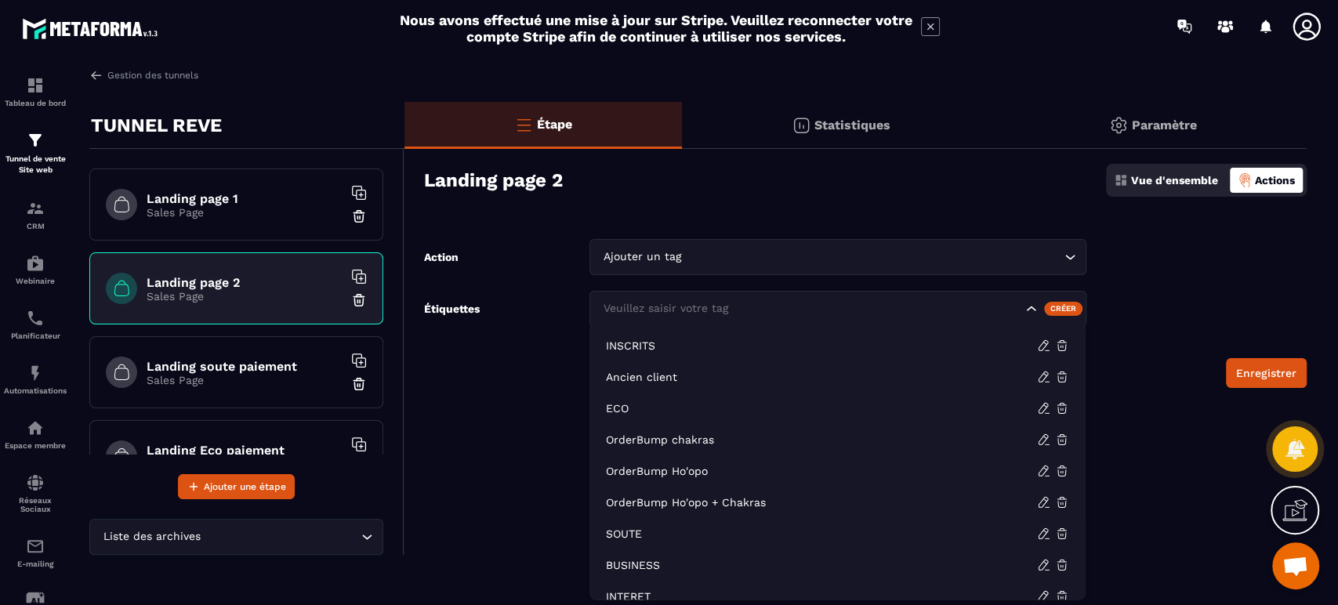
click at [667, 299] on div "Veuillez saisir votre tag" at bounding box center [837, 309] width 496 height 36
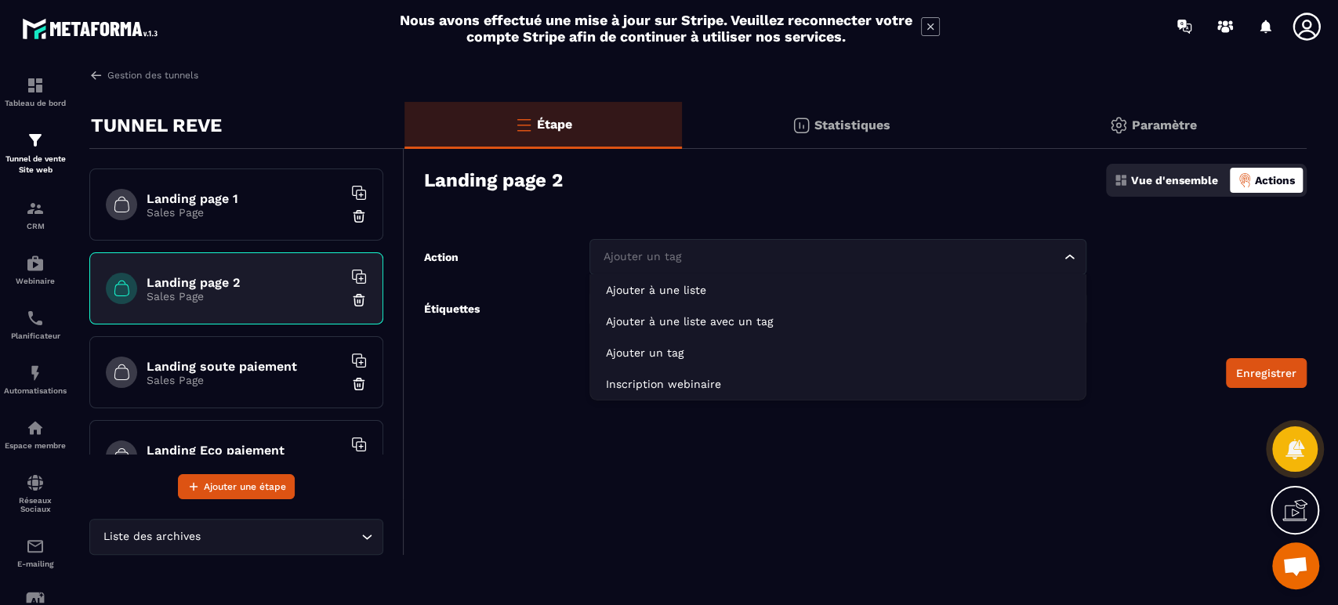
click at [677, 261] on div "Ajouter un tag" at bounding box center [829, 256] width 463 height 17
click at [552, 259] on div "Action Ajouter un tag Loading... Ajouter à une liste Ajouter à une liste avec u…" at bounding box center [755, 257] width 662 height 36
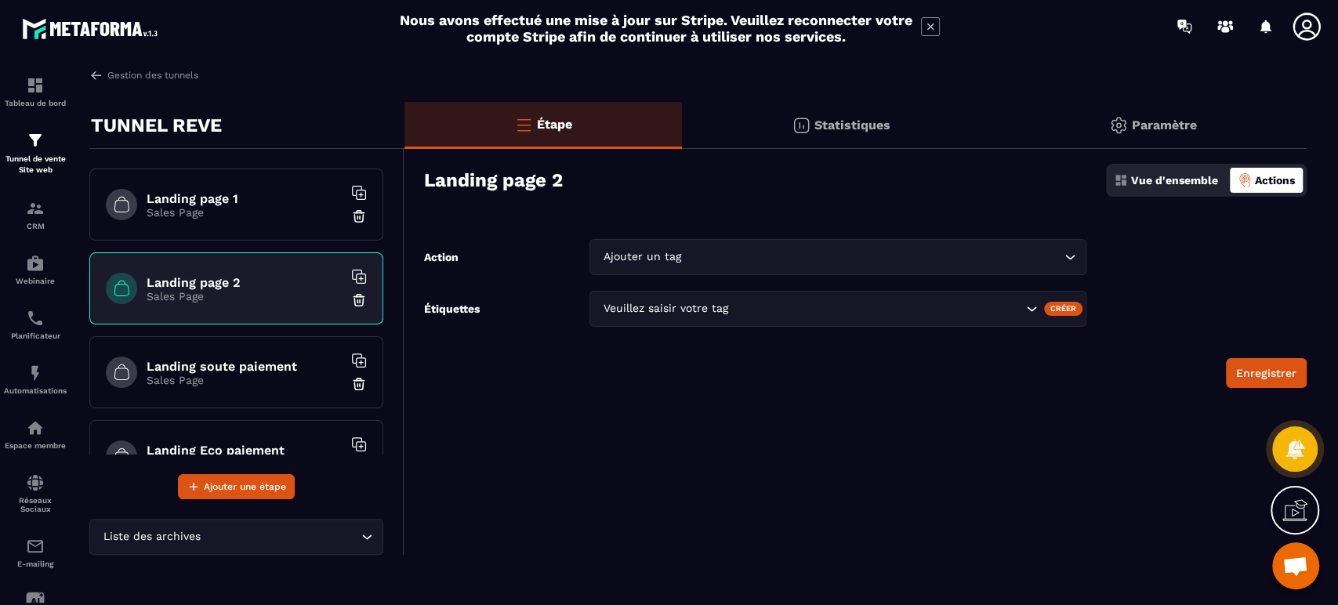
click at [1264, 367] on button "Enregistrer" at bounding box center [1265, 373] width 81 height 30
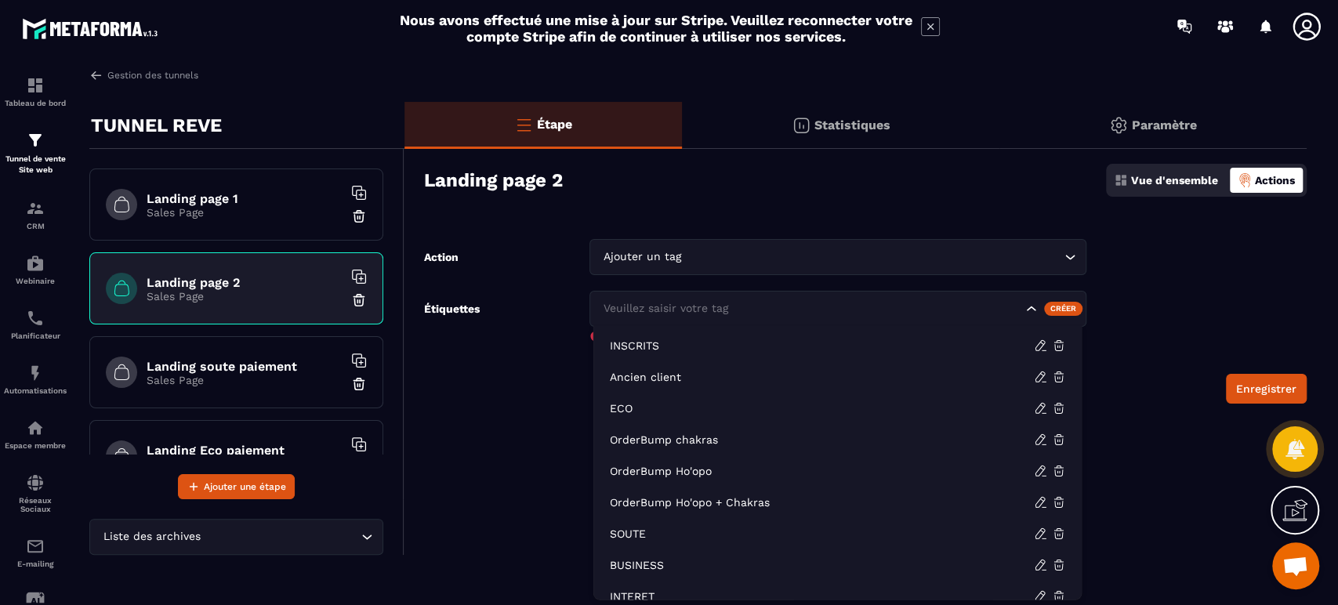
click at [860, 313] on input "Search for option" at bounding box center [810, 308] width 422 height 17
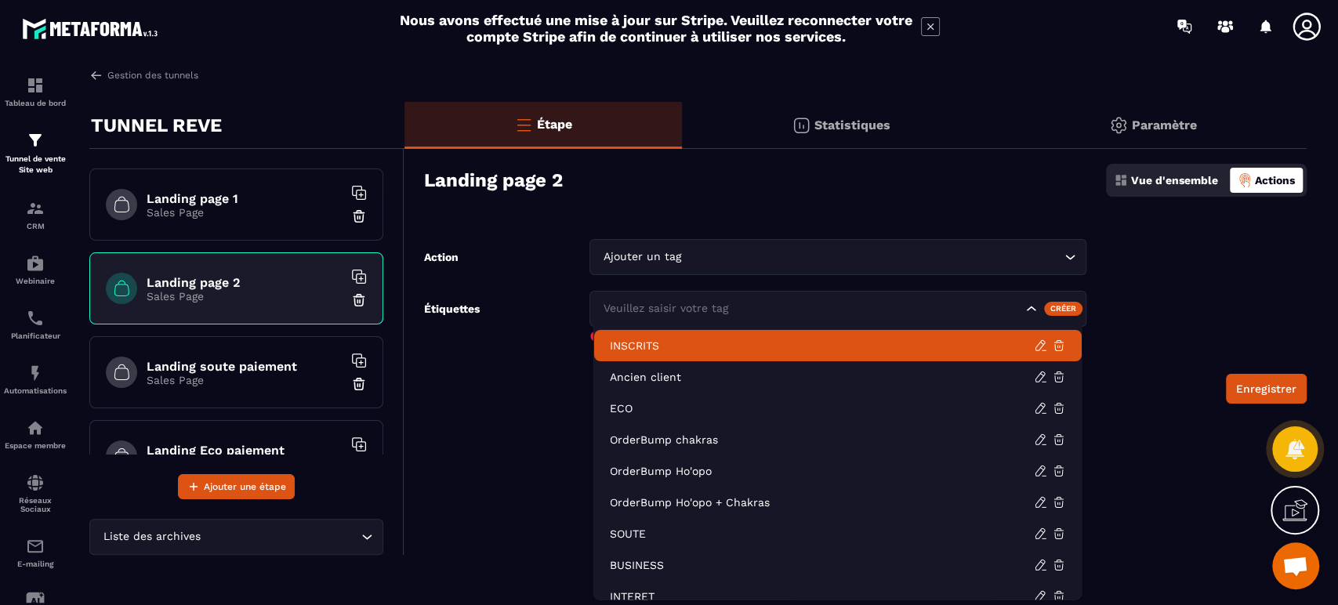
click at [813, 338] on p "INSCRITS" at bounding box center [821, 346] width 424 height 16
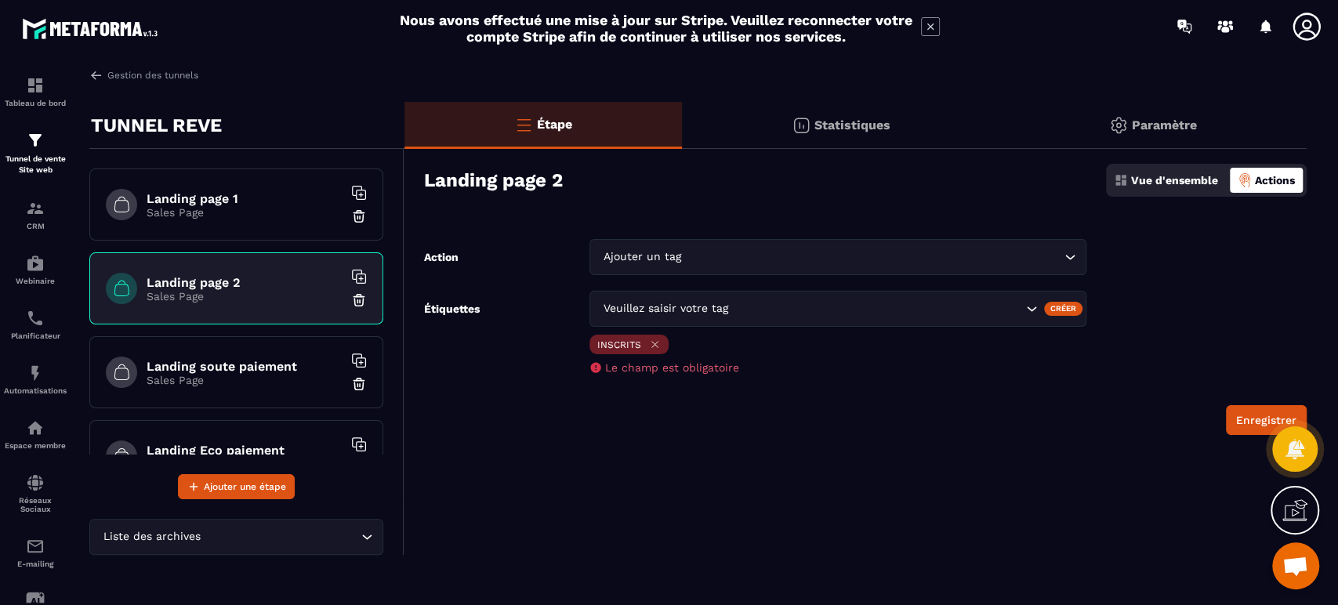
click at [805, 244] on div "Ajouter un tag Loading..." at bounding box center [837, 257] width 496 height 36
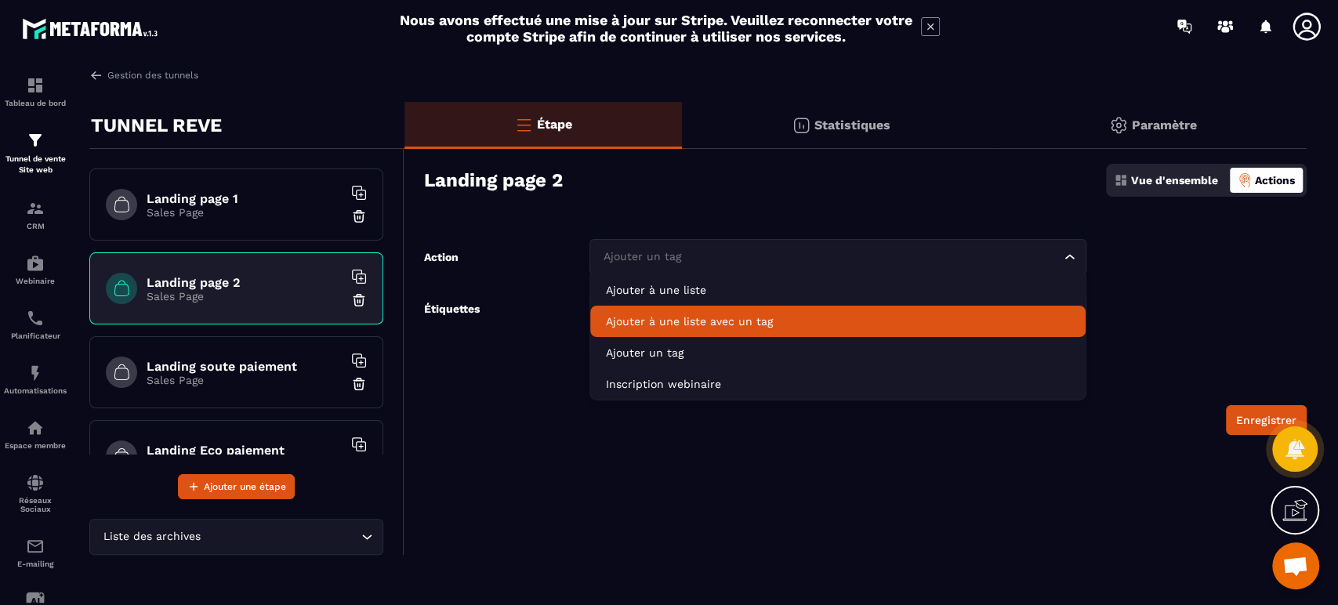
click at [771, 317] on p "Ajouter à une liste avec un tag" at bounding box center [837, 321] width 463 height 16
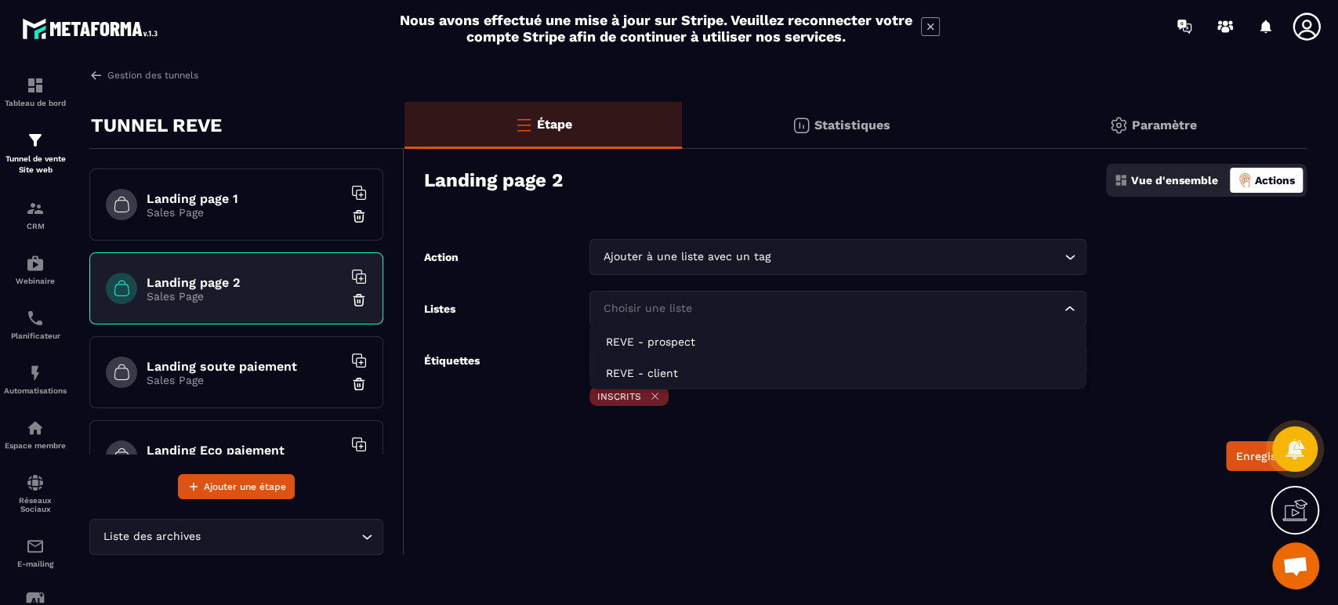
click at [754, 312] on input "Search for option" at bounding box center [829, 308] width 460 height 17
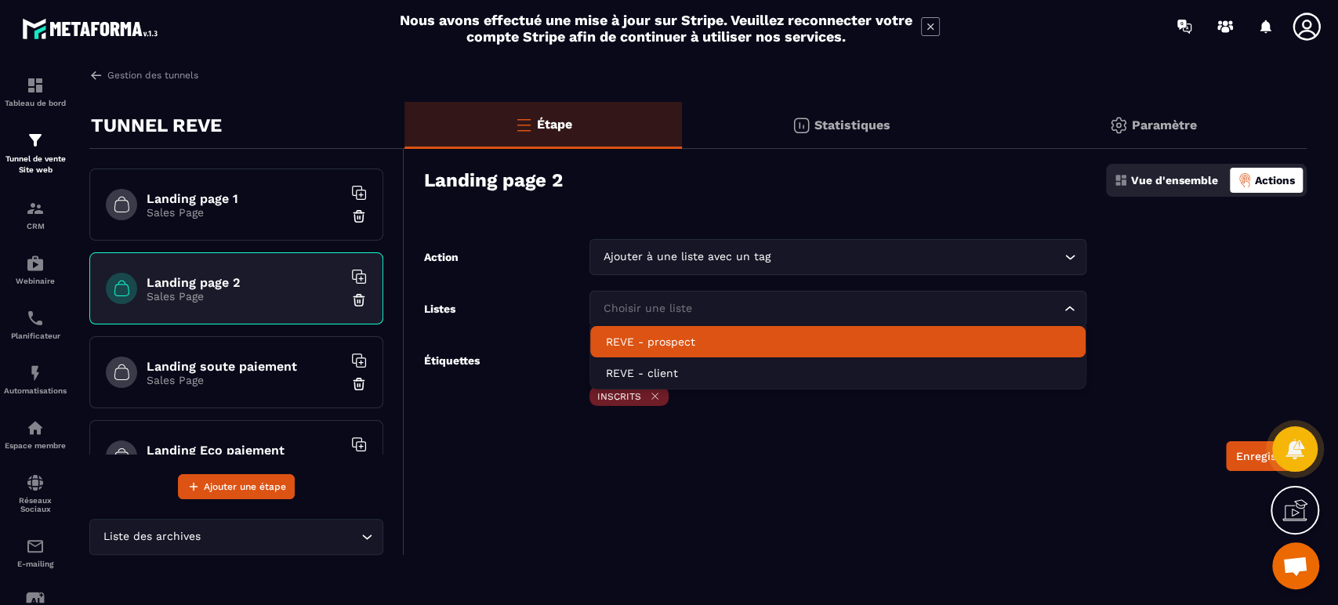
click at [725, 339] on p "REVE - prospect" at bounding box center [837, 342] width 463 height 16
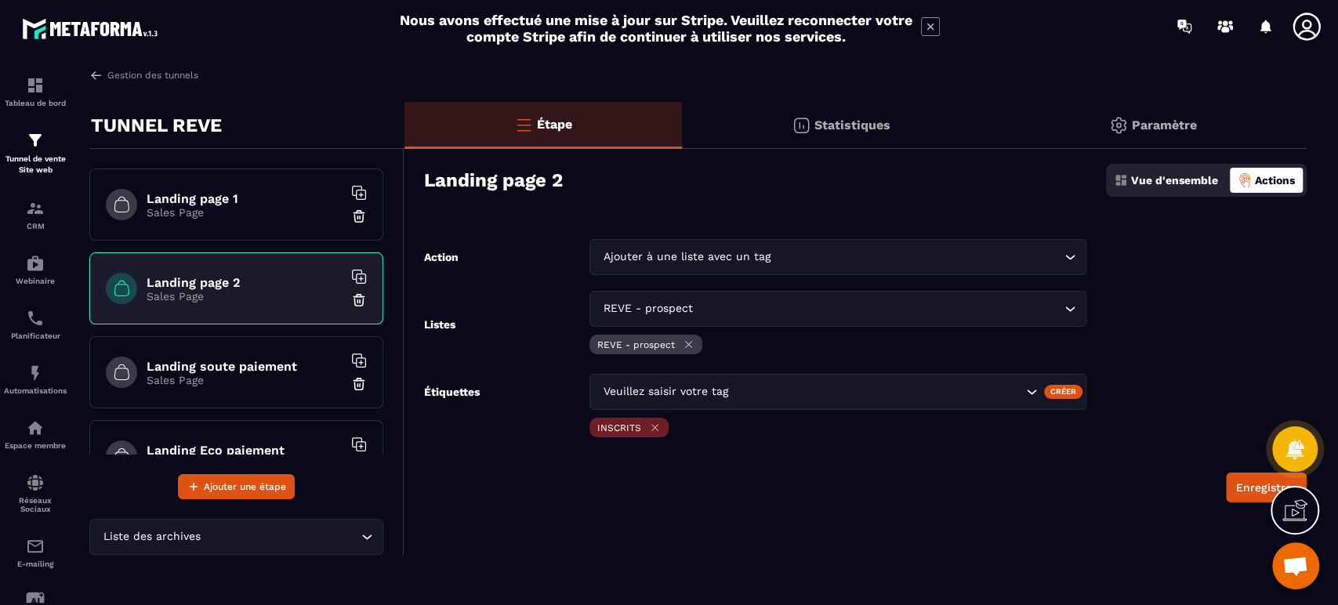
click at [704, 394] on div "Veuillez saisir votre tag" at bounding box center [810, 391] width 425 height 17
click at [766, 469] on form "Action Ajouter à une liste avec un tag Loading... Listes REVE - prospect Loadin…" at bounding box center [855, 370] width 902 height 263
click at [1239, 487] on button "Enregistrer" at bounding box center [1265, 487] width 81 height 30
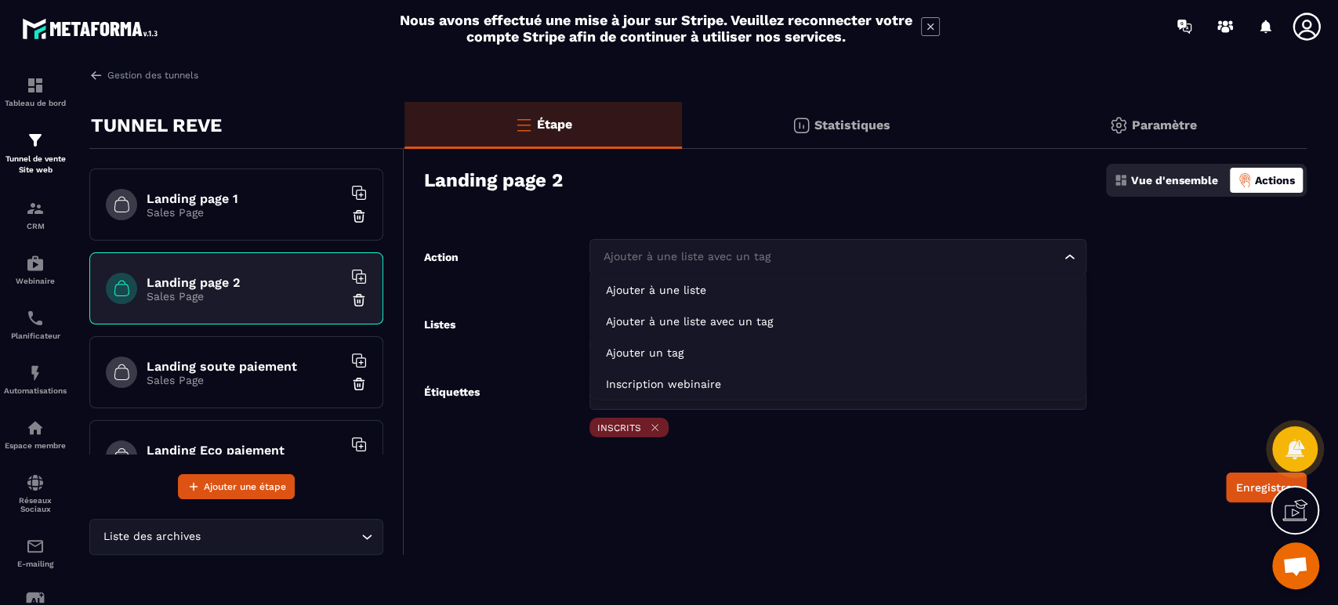
click at [695, 249] on div "Ajouter à une liste avec un tag" at bounding box center [829, 256] width 463 height 17
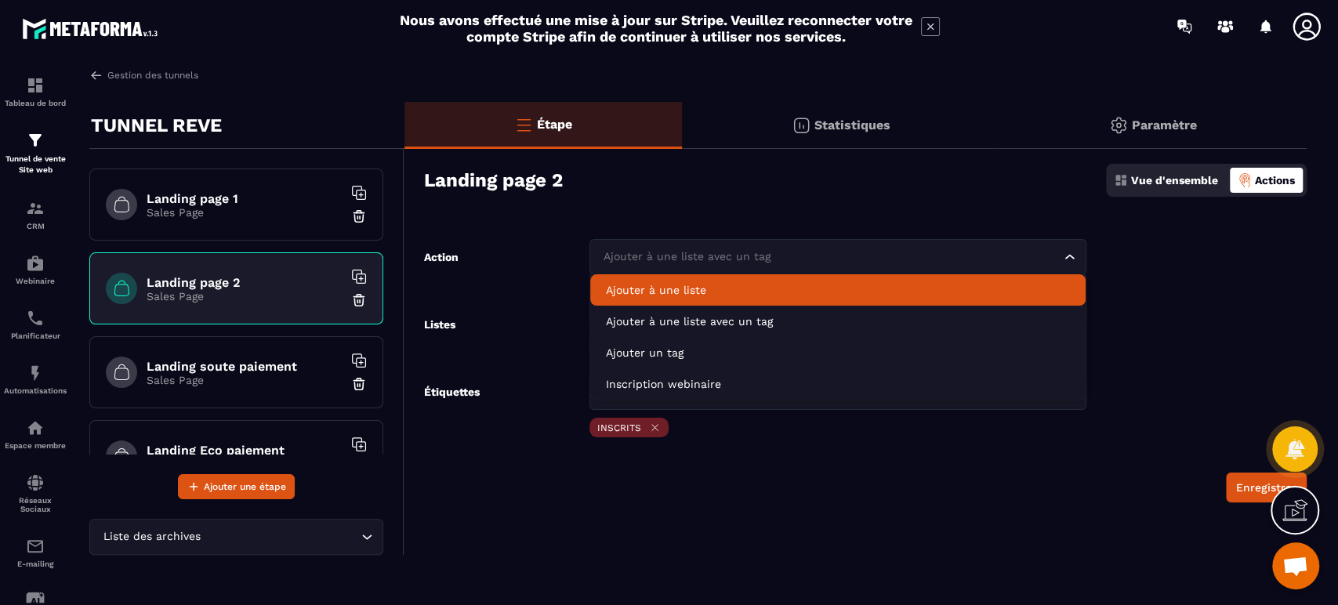
click at [693, 299] on li "Ajouter à une liste" at bounding box center [837, 289] width 494 height 31
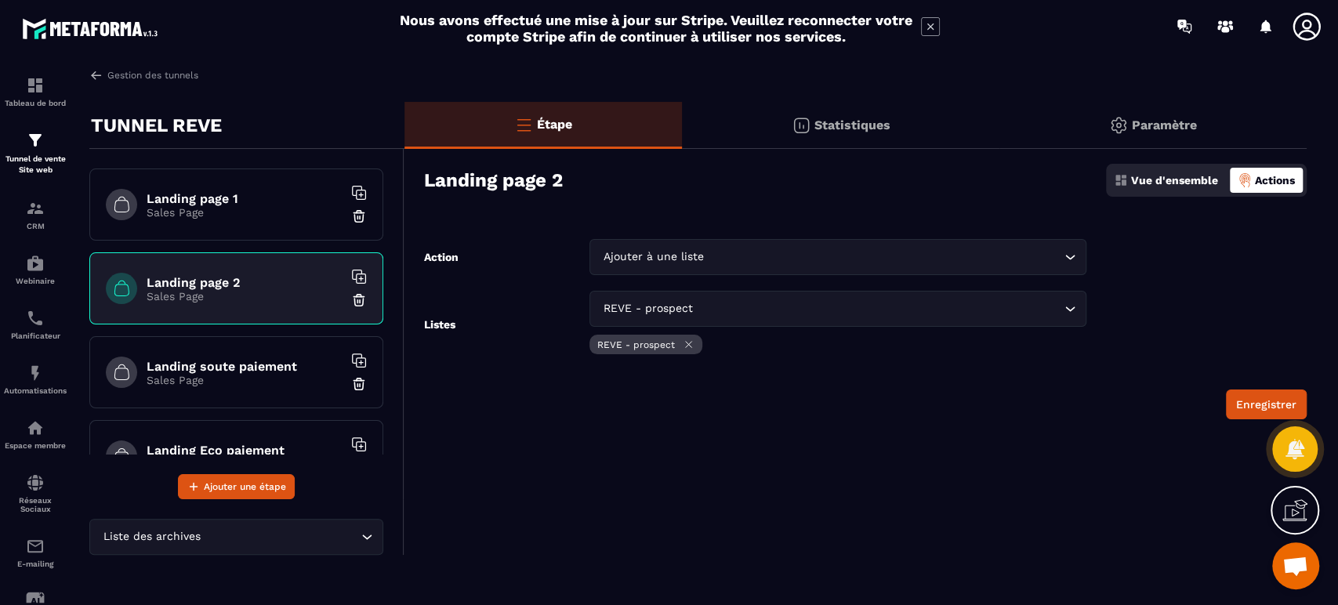
click at [38, 161] on p "Tunnel de vente Site web" at bounding box center [35, 165] width 63 height 22
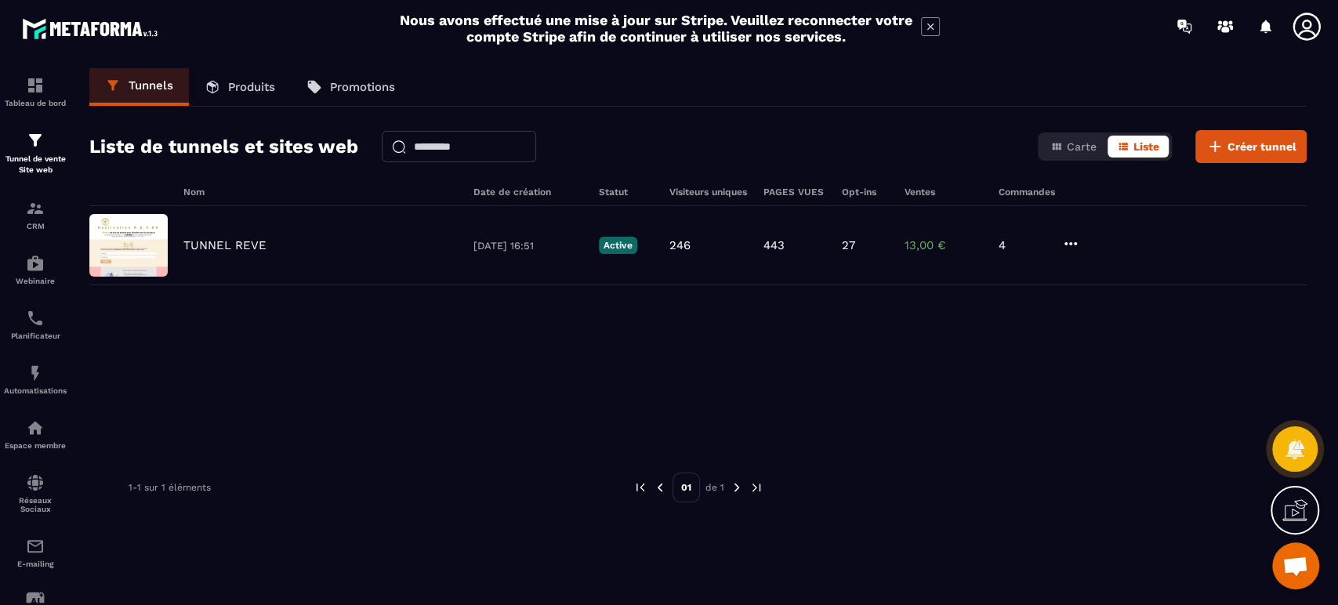
click at [201, 243] on p "TUNNEL REVE" at bounding box center [224, 245] width 83 height 14
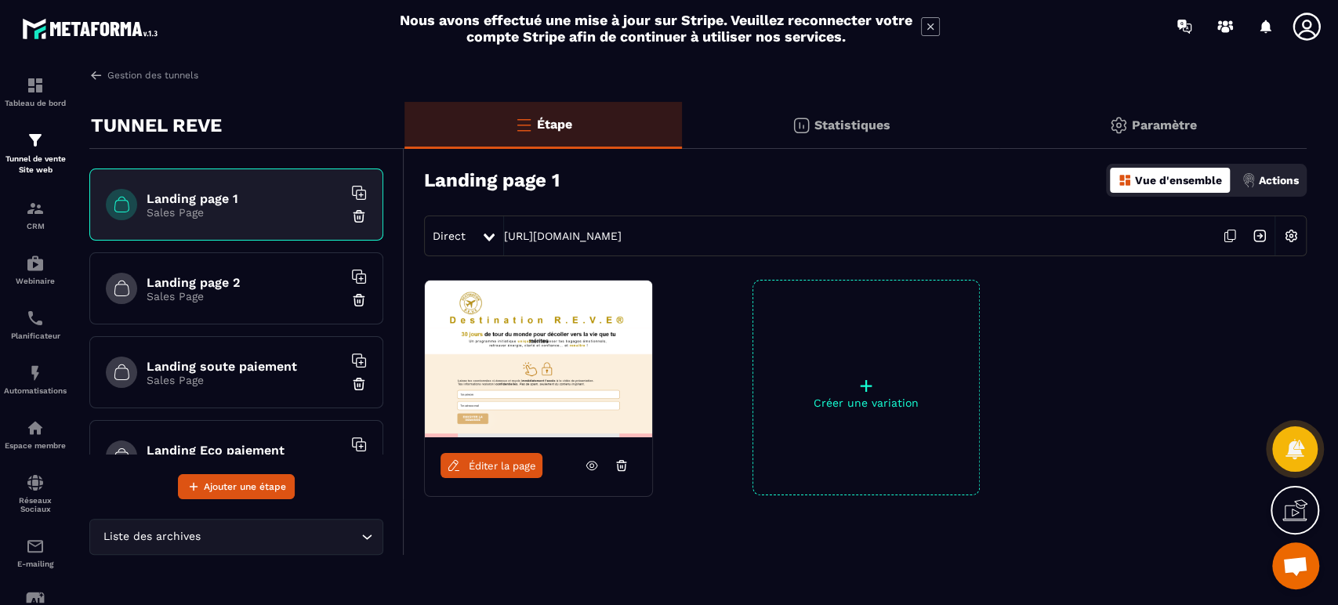
click at [520, 472] on link "Éditer la page" at bounding box center [491, 465] width 102 height 25
